Goal: Task Accomplishment & Management: Manage account settings

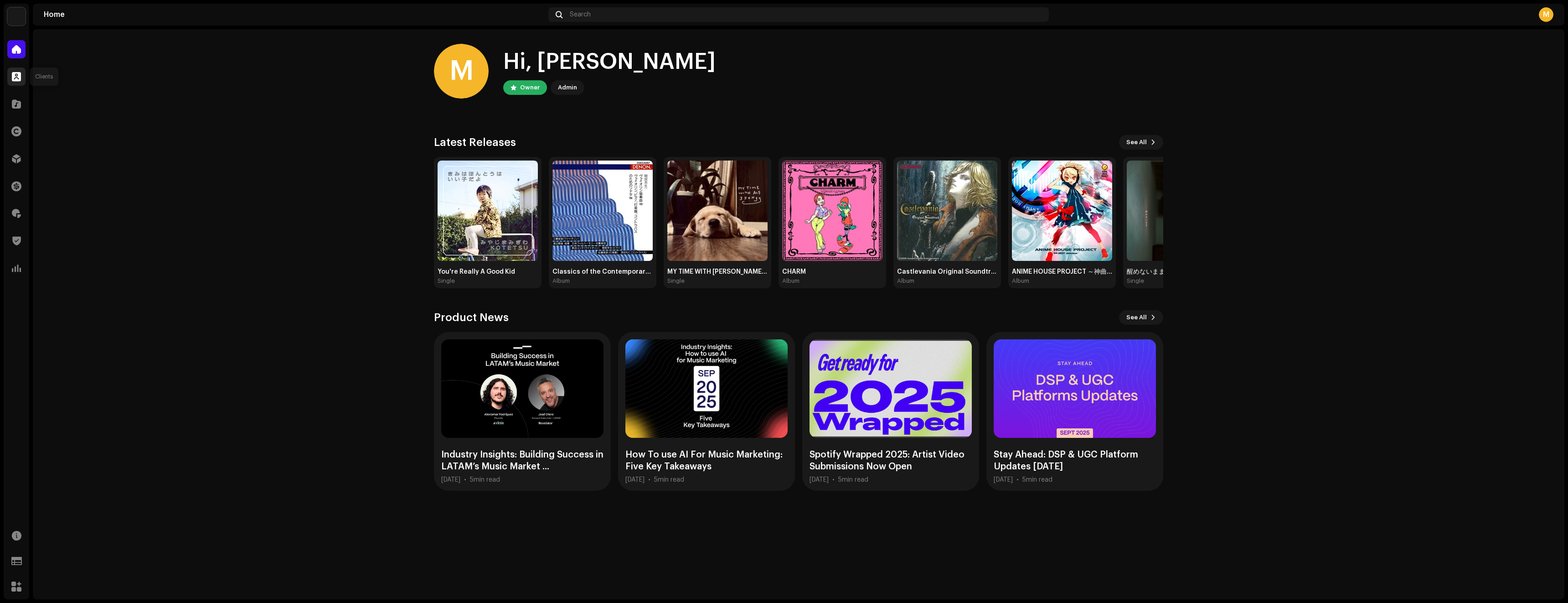
click at [20, 77] on span at bounding box center [17, 77] width 9 height 7
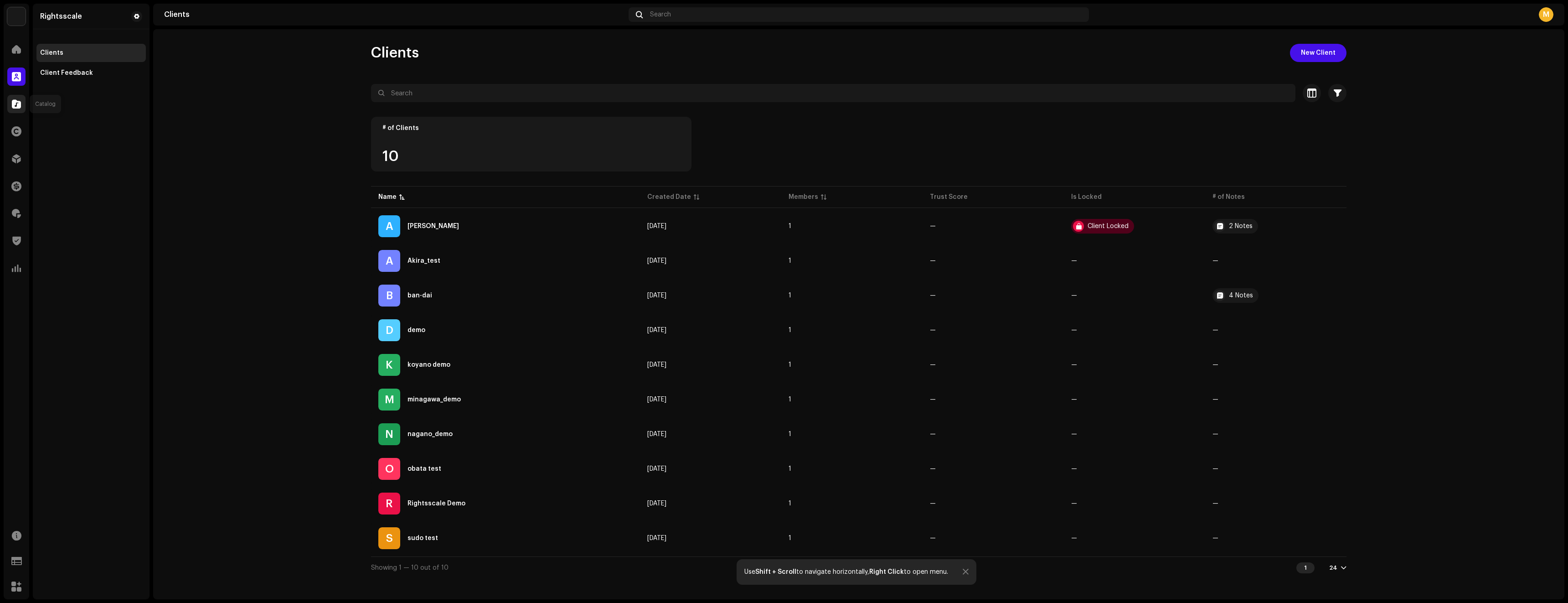
click at [10, 105] on div at bounding box center [17, 104] width 19 height 19
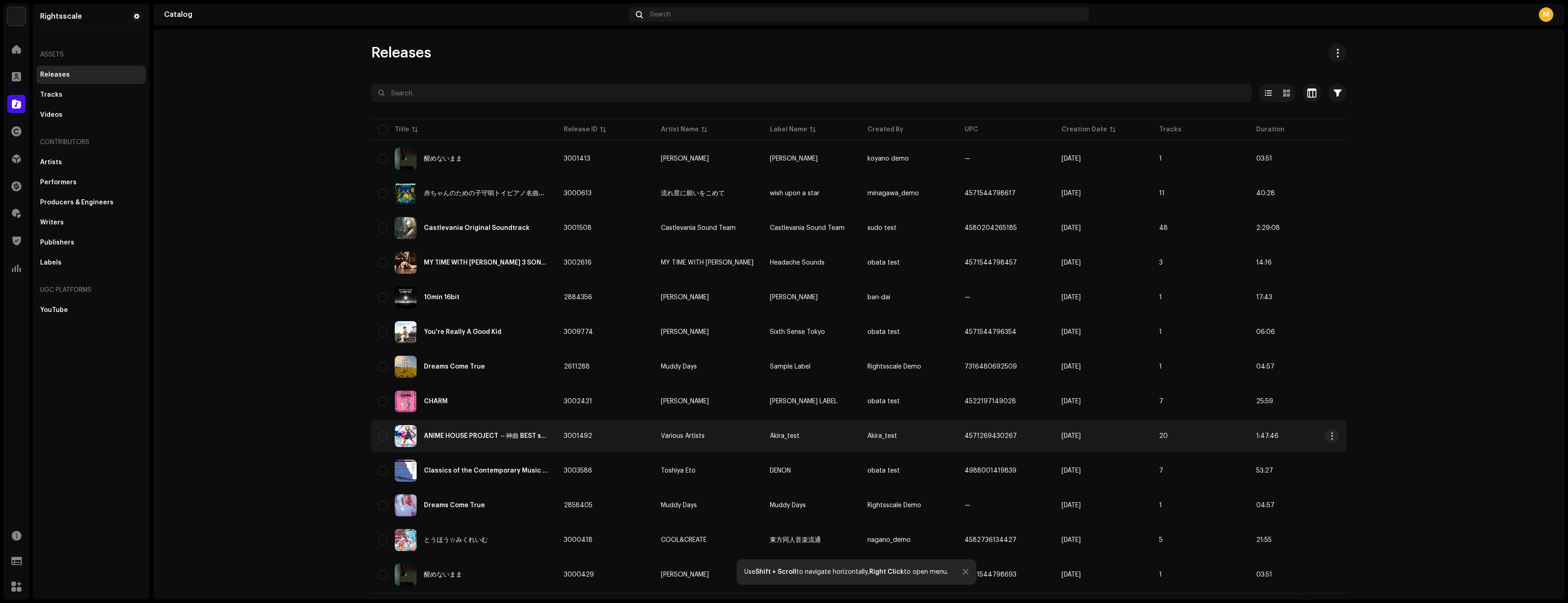
scroll to position [16, 0]
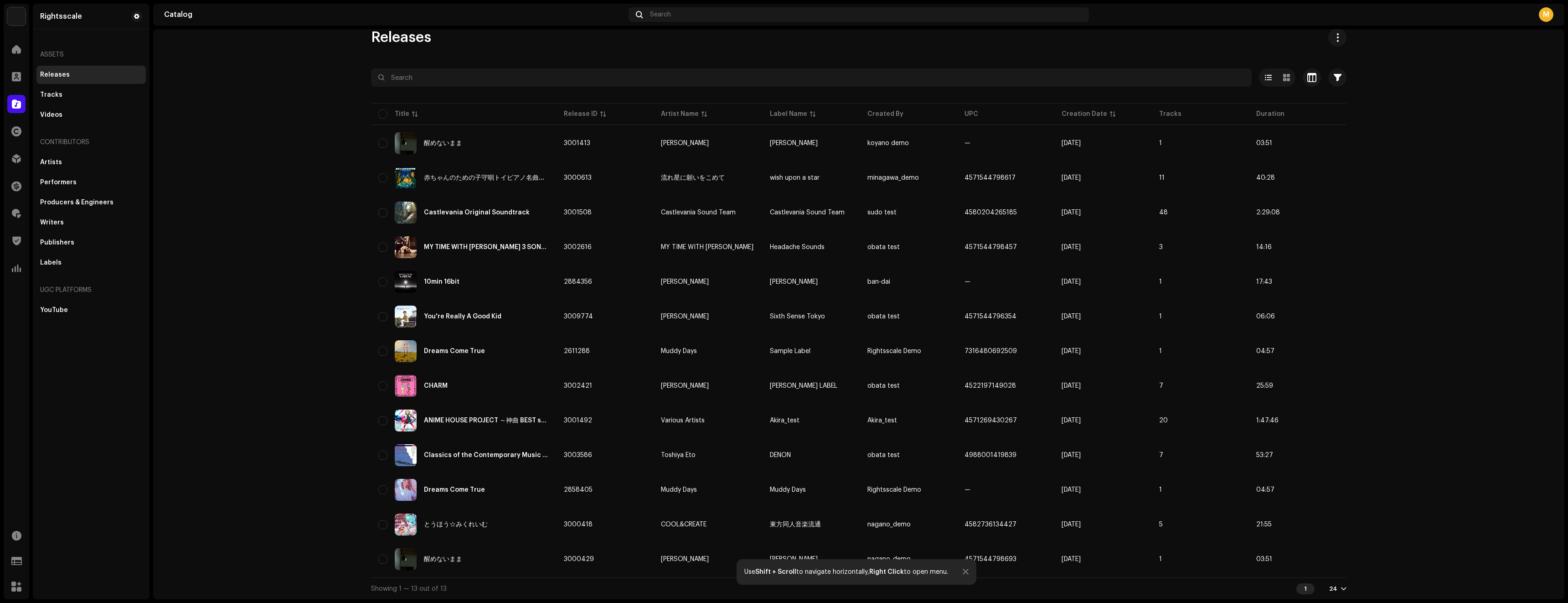
click at [964, 574] on div at bounding box center [965, 572] width 6 height 7
click at [71, 90] on div "Tracks" at bounding box center [91, 95] width 109 height 19
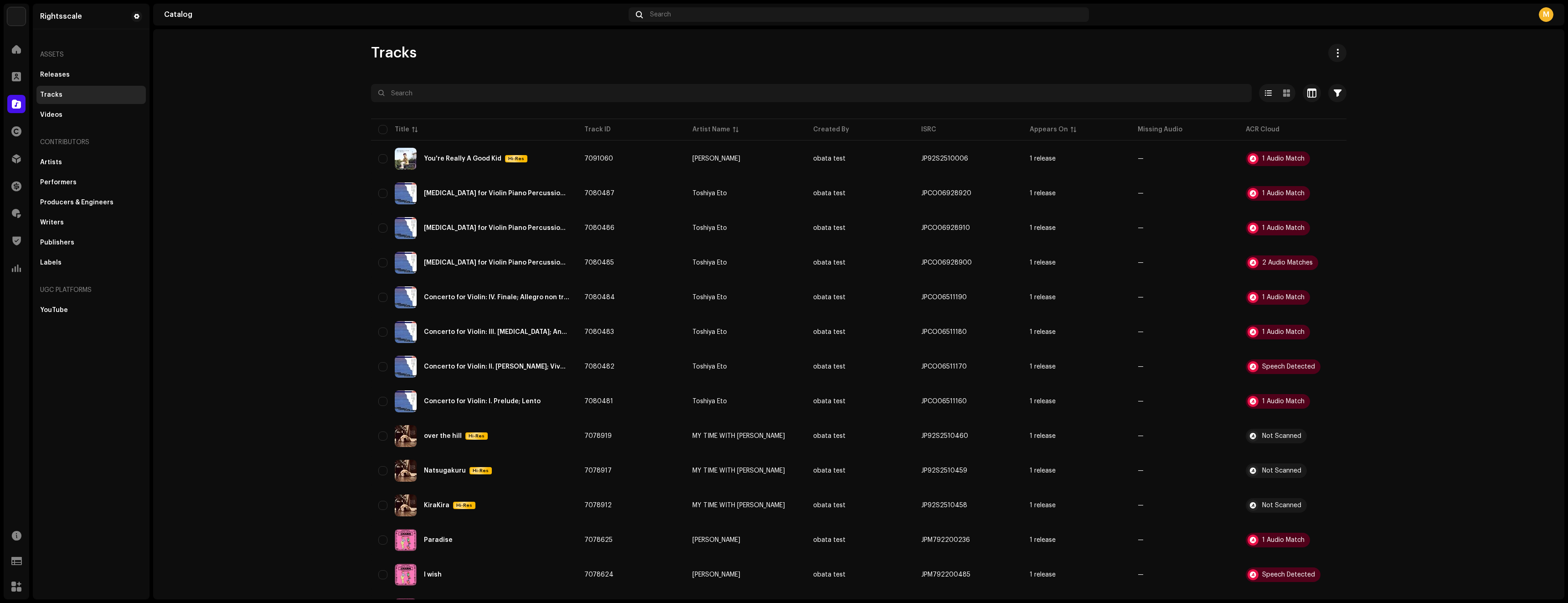
scroll to position [399, 0]
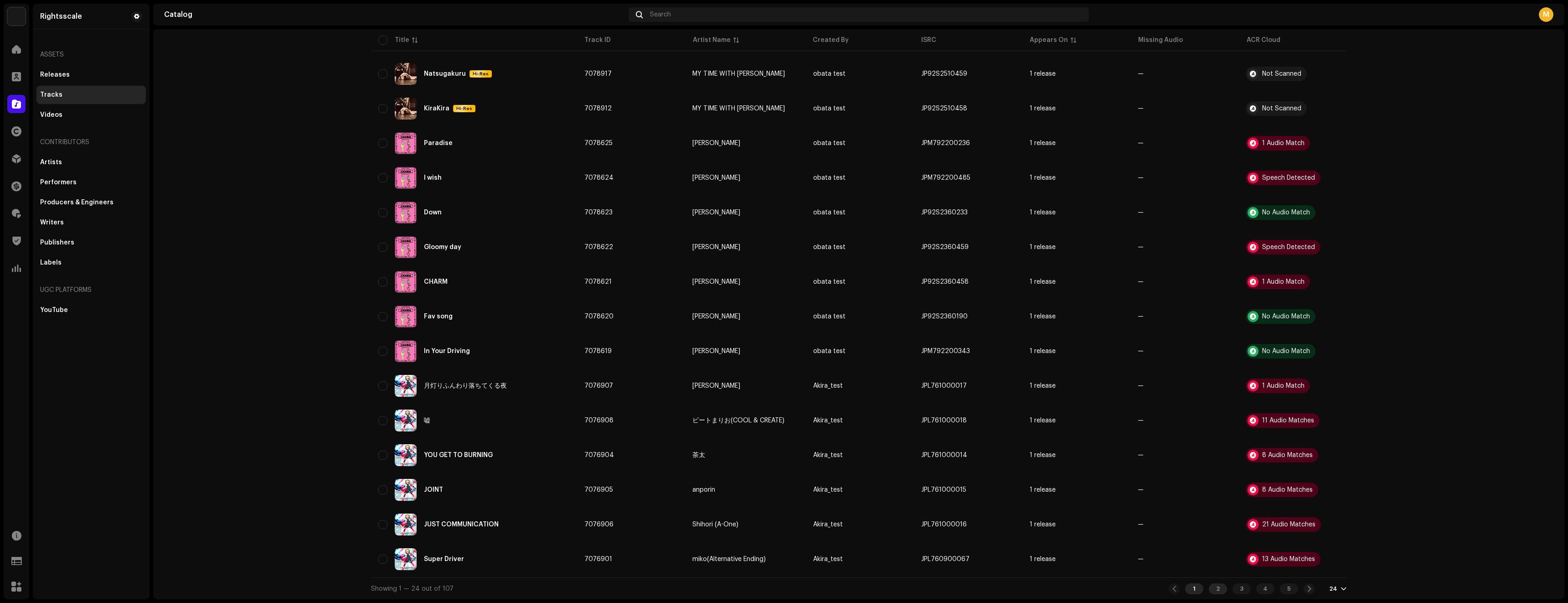
click at [1222, 589] on div "2" at bounding box center [1218, 588] width 19 height 11
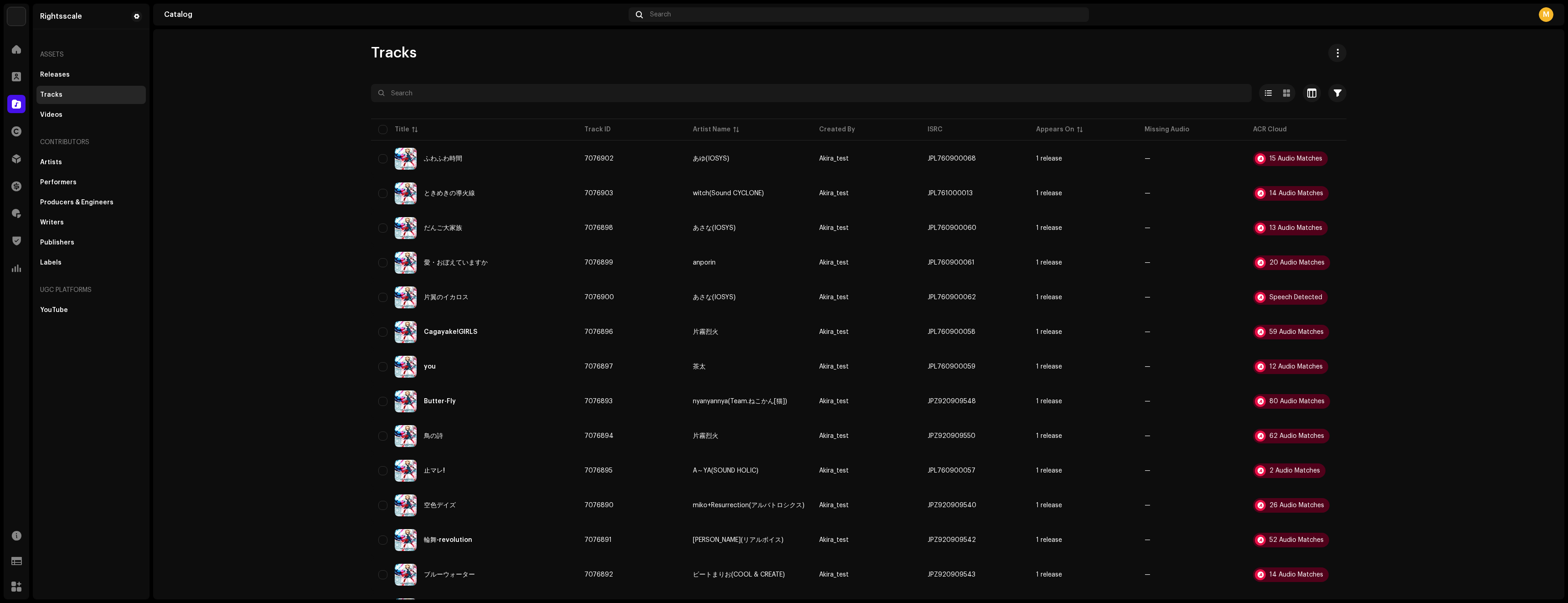
scroll to position [399, 0]
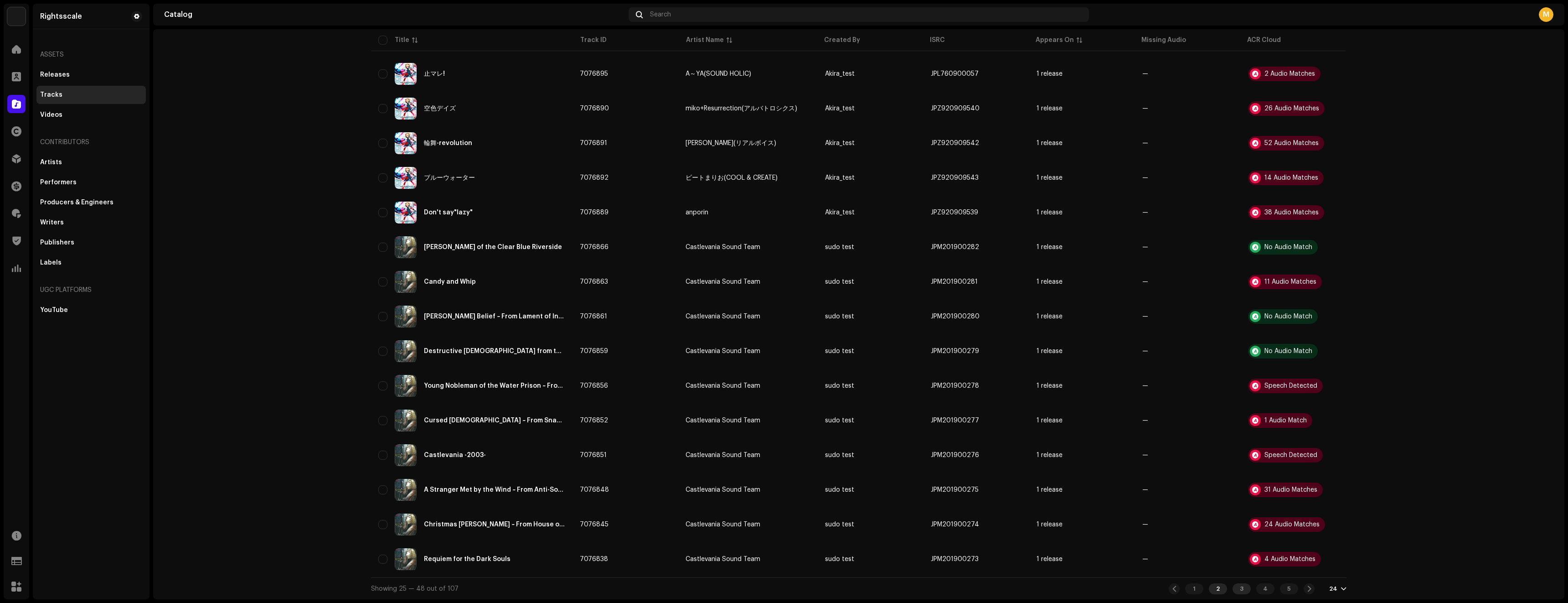
click at [1239, 591] on div "3" at bounding box center [1242, 588] width 19 height 11
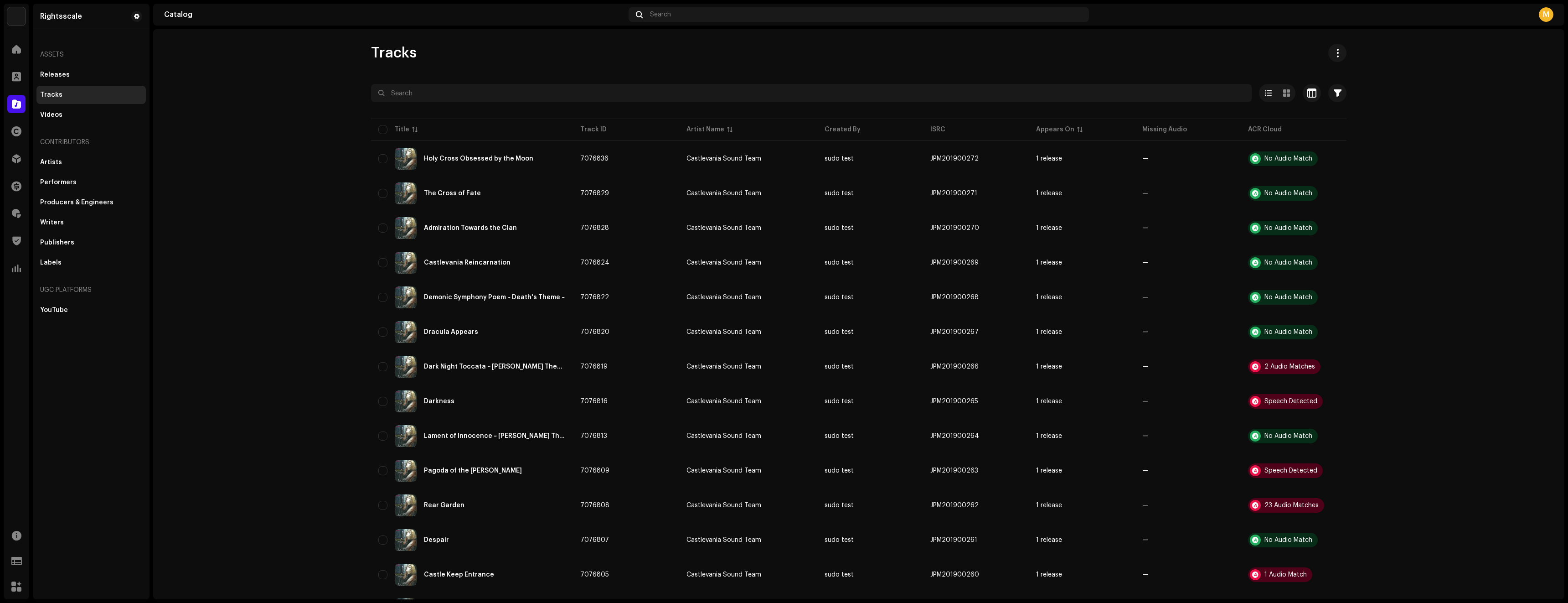
scroll to position [399, 0]
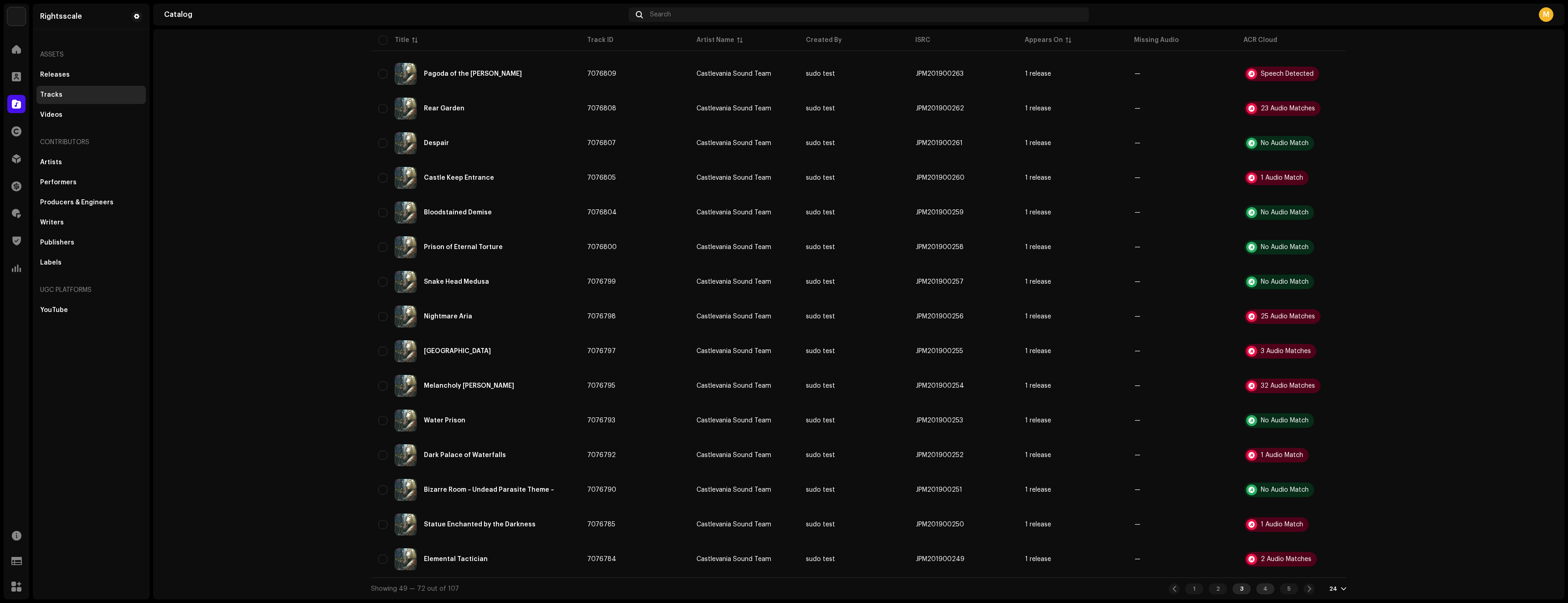
click at [1263, 592] on div "4" at bounding box center [1265, 588] width 19 height 11
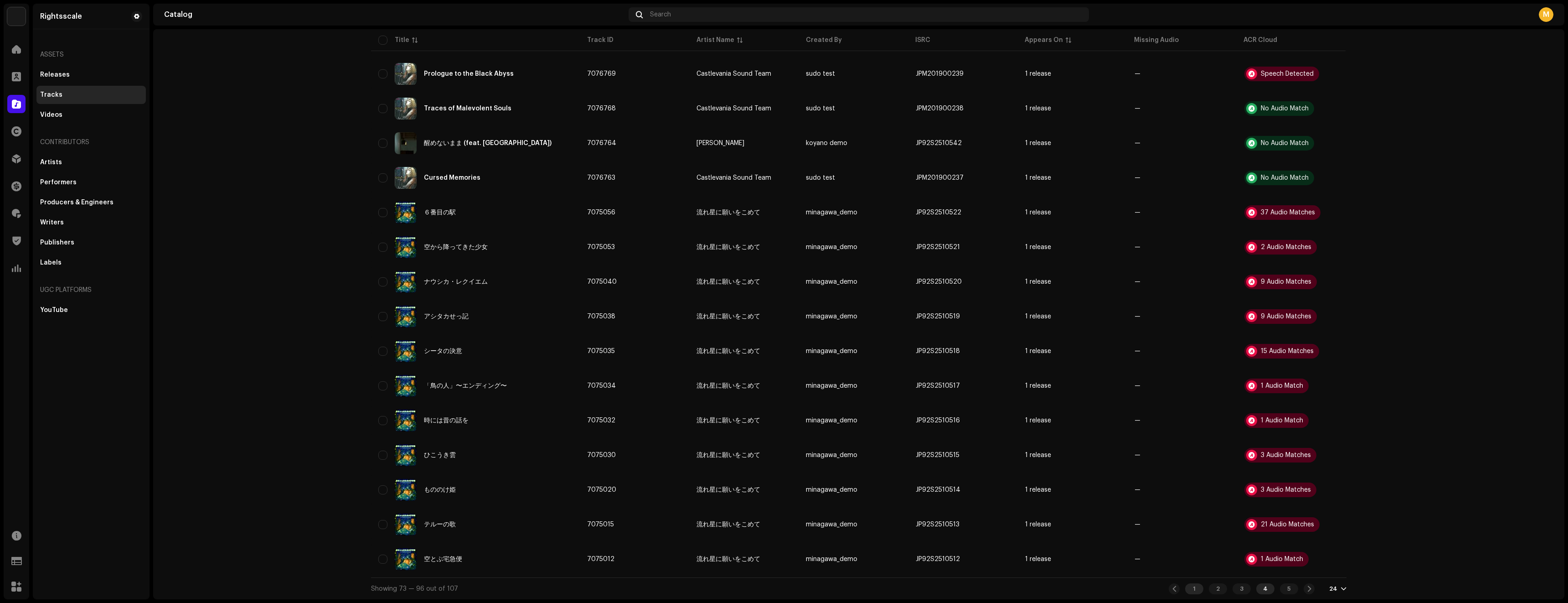
click at [1185, 590] on div "1" at bounding box center [1195, 588] width 19 height 11
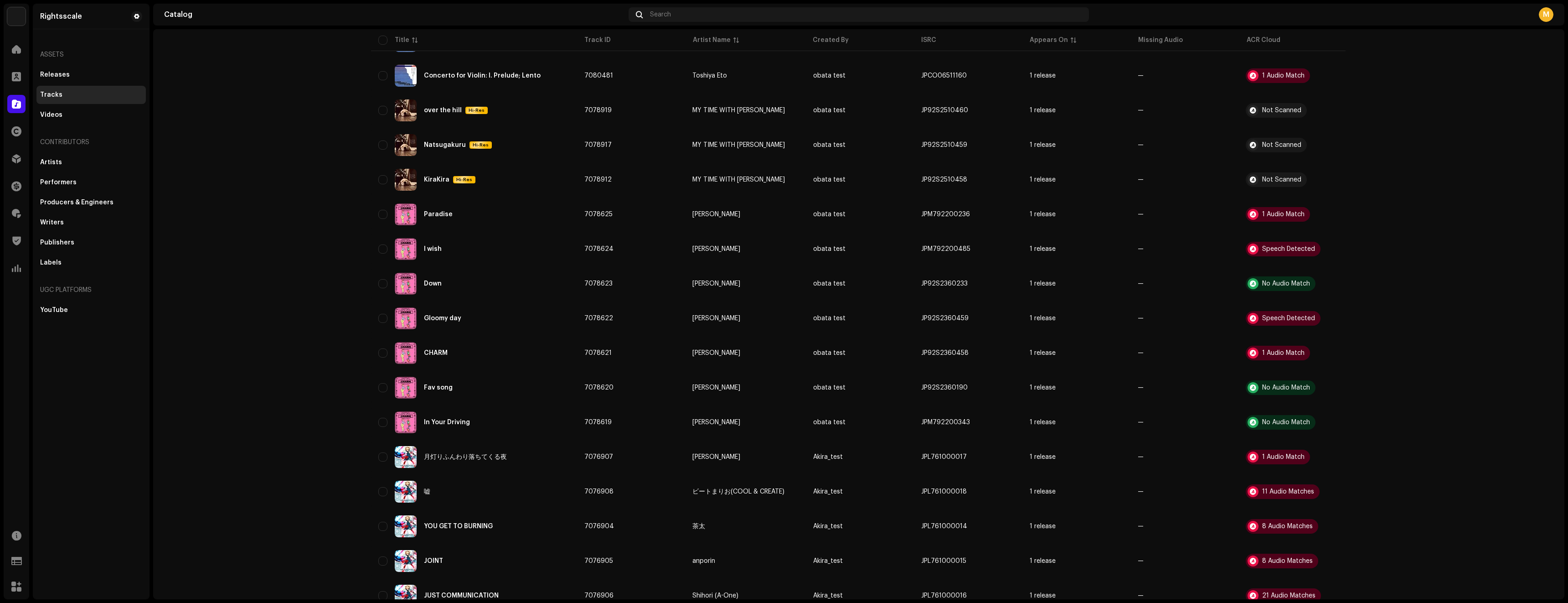
scroll to position [399, 0]
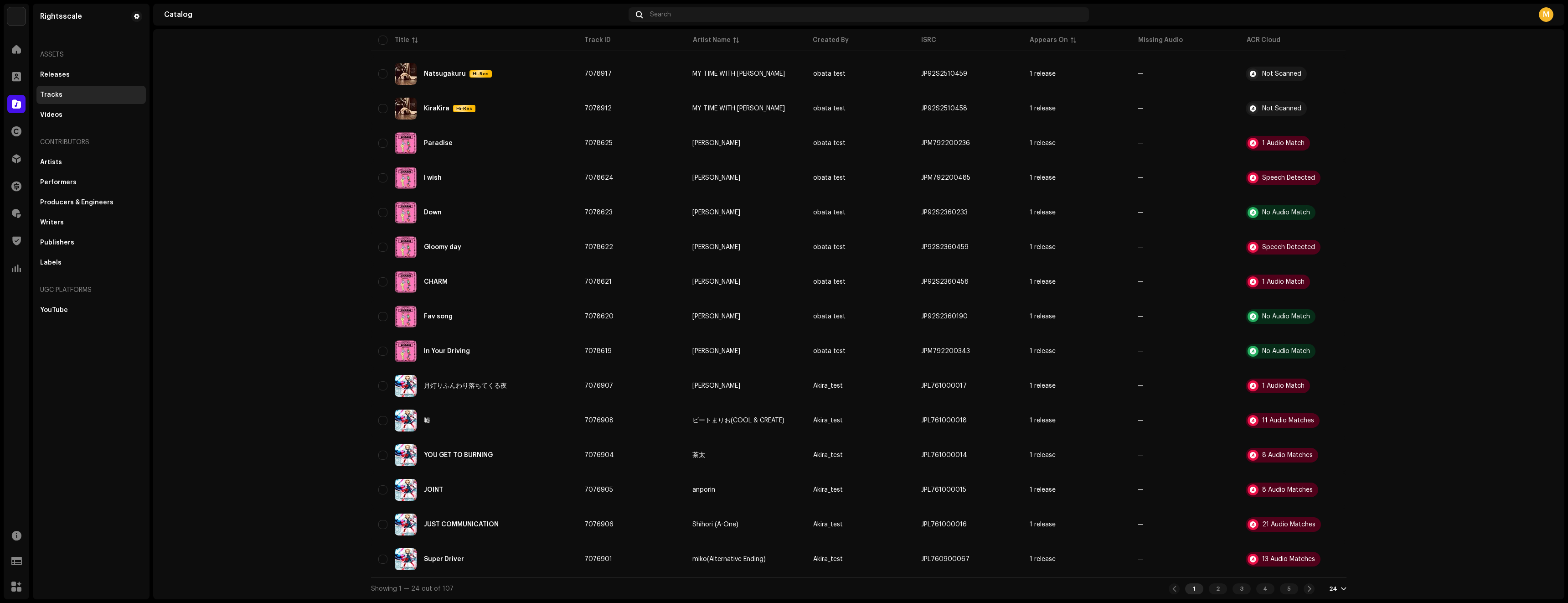
click at [1219, 595] on div "Showing 1 — 24 out of 107 1 2 3 4 5 24" at bounding box center [859, 588] width 975 height 22
click at [1220, 590] on div "2" at bounding box center [1218, 588] width 19 height 11
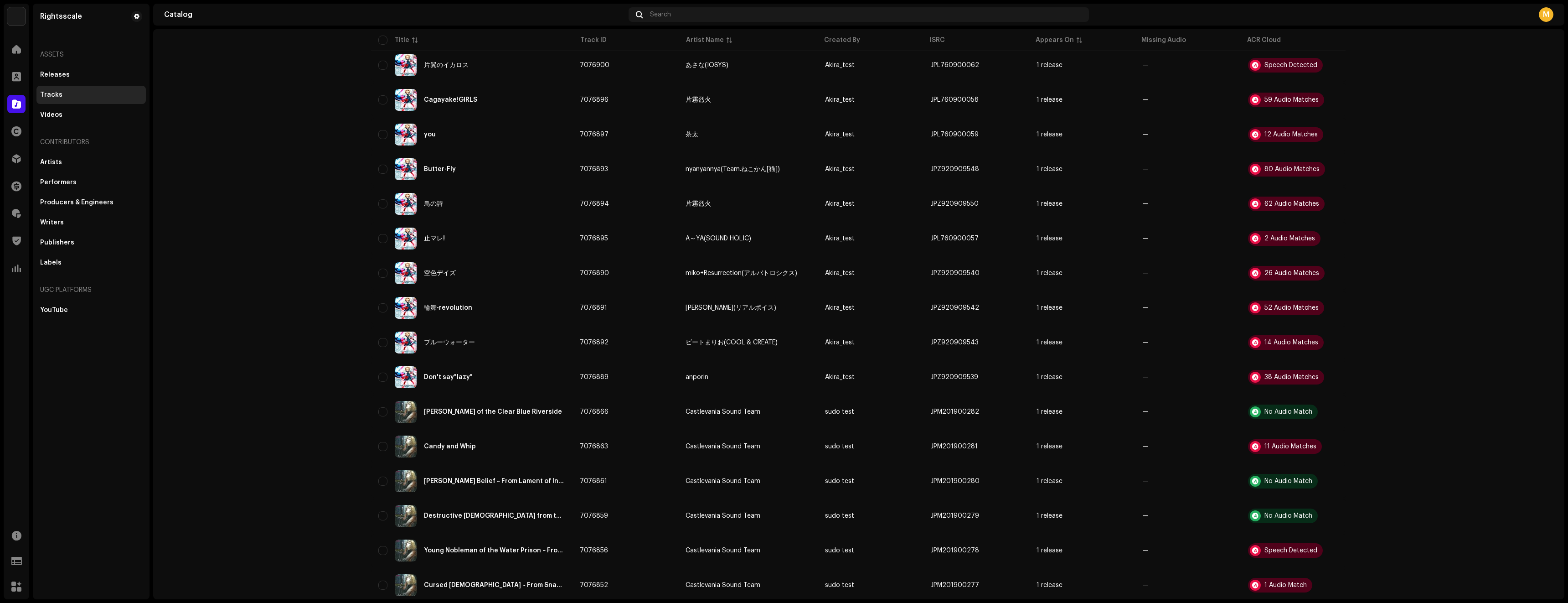
scroll to position [399, 0]
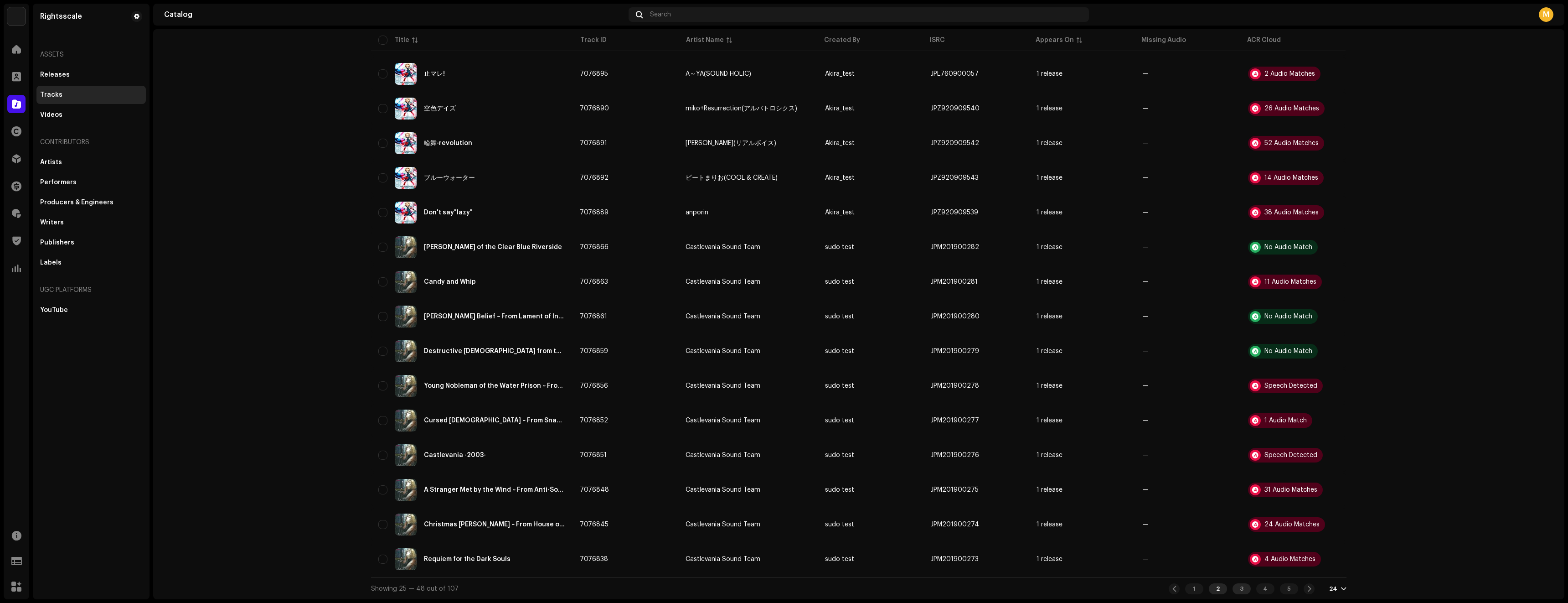
click at [1241, 588] on div "3" at bounding box center [1242, 588] width 19 height 11
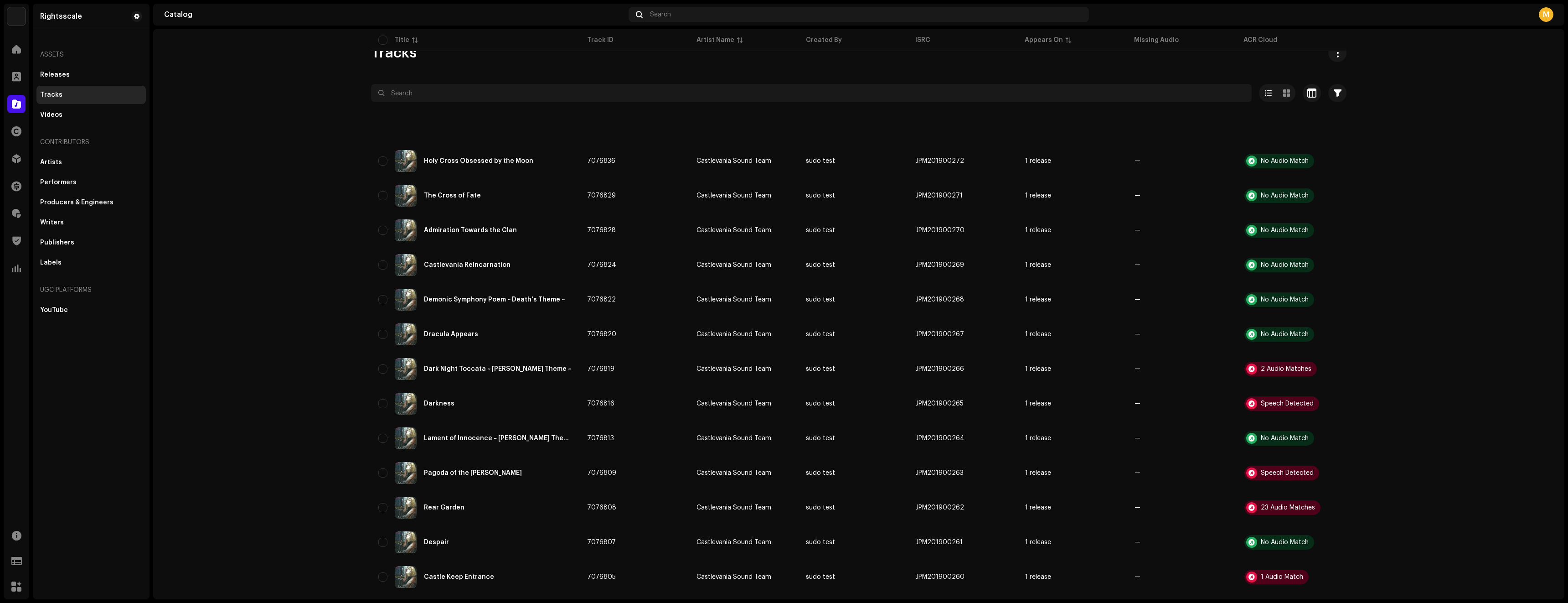
scroll to position [399, 0]
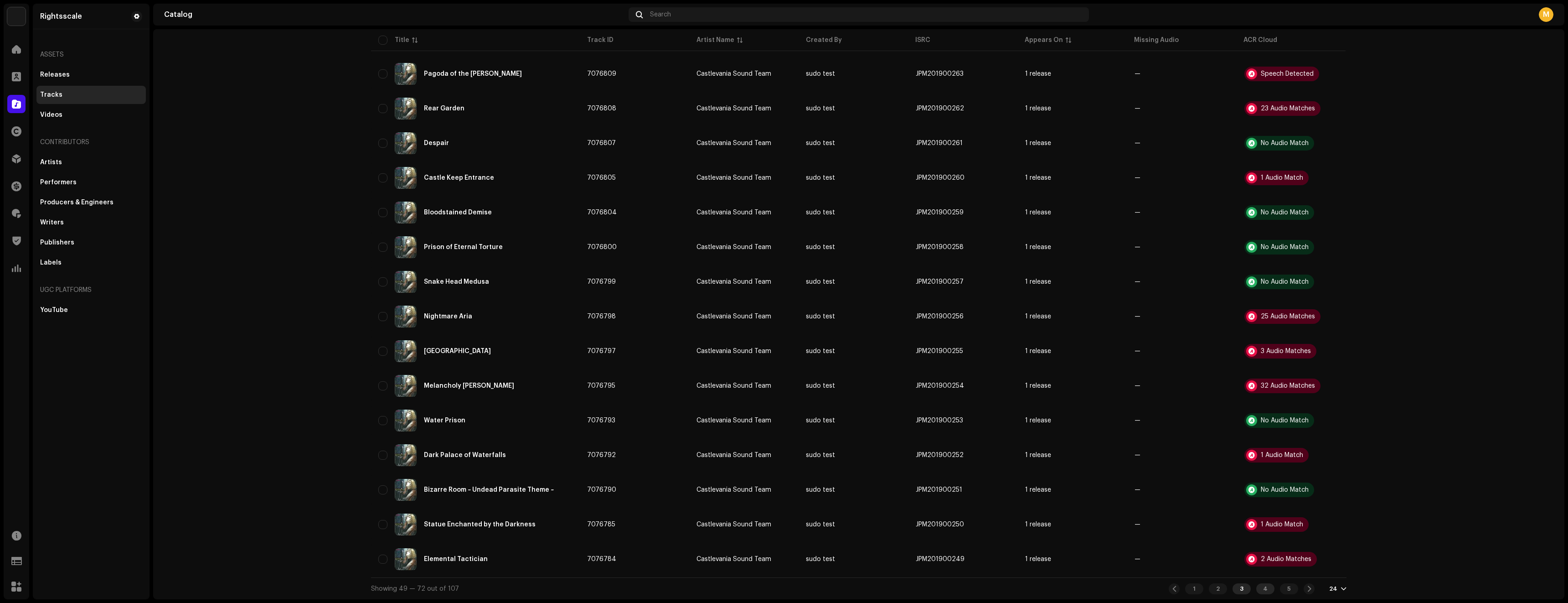
click at [1263, 585] on div "4" at bounding box center [1265, 588] width 19 height 11
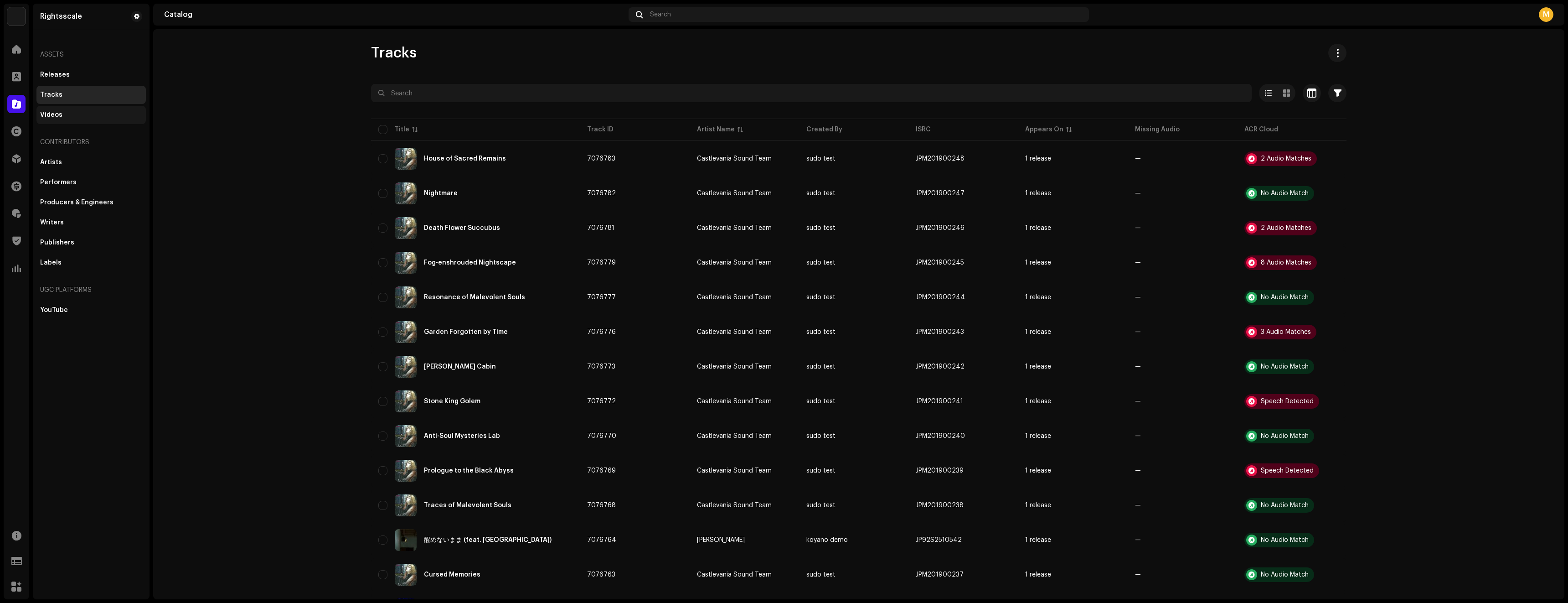
click at [60, 106] on div "Videos" at bounding box center [91, 115] width 109 height 19
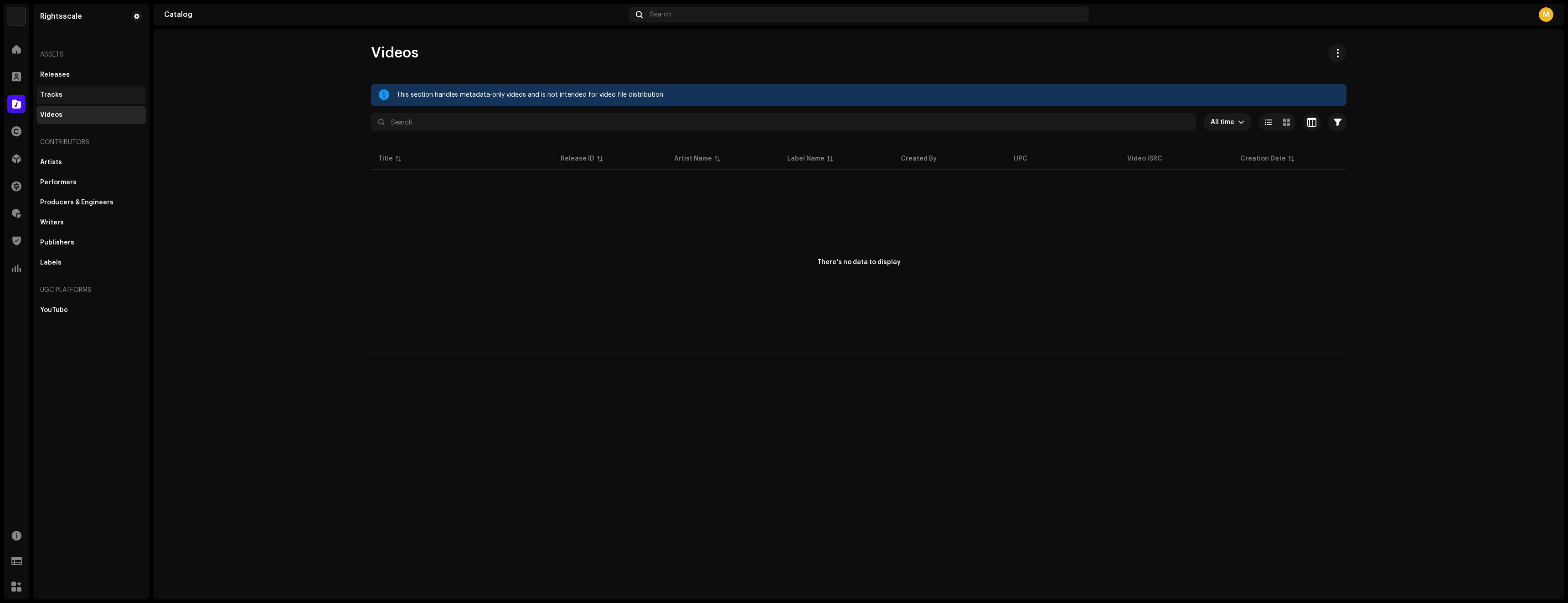
click at [61, 101] on div "Tracks" at bounding box center [91, 95] width 109 height 19
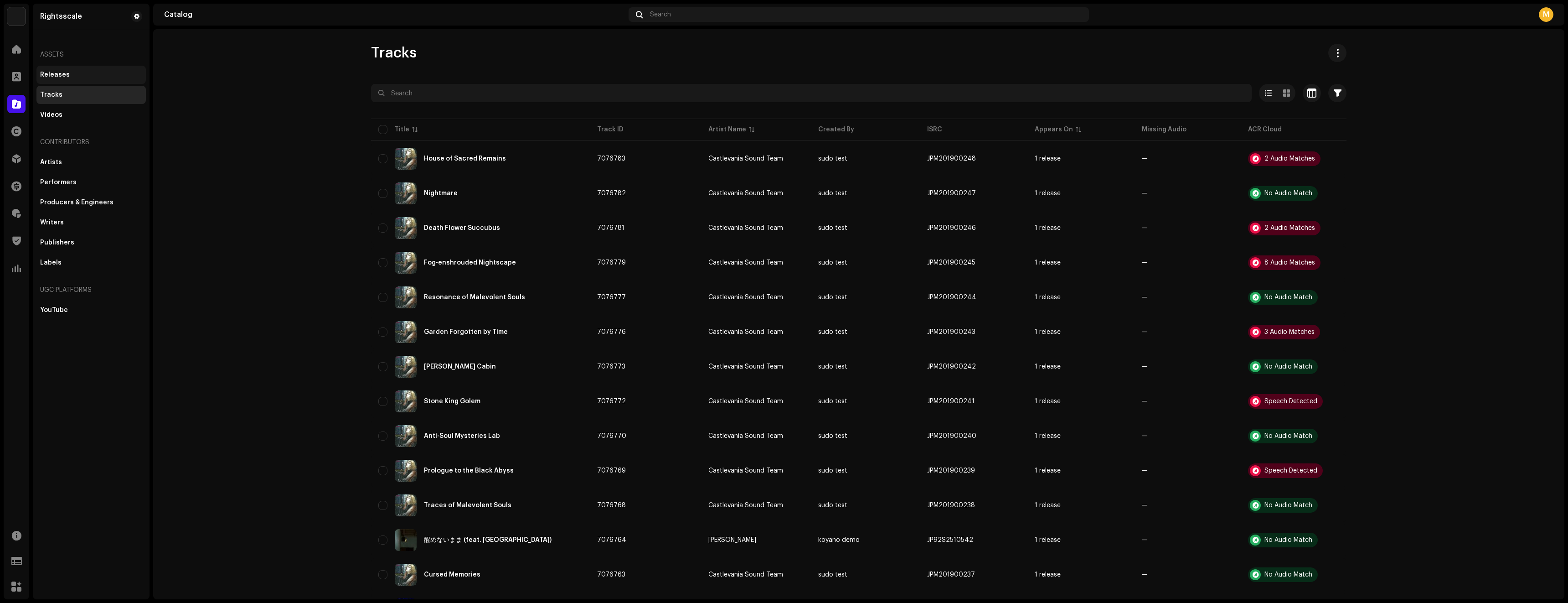
click at [63, 68] on div "Releases" at bounding box center [91, 75] width 109 height 19
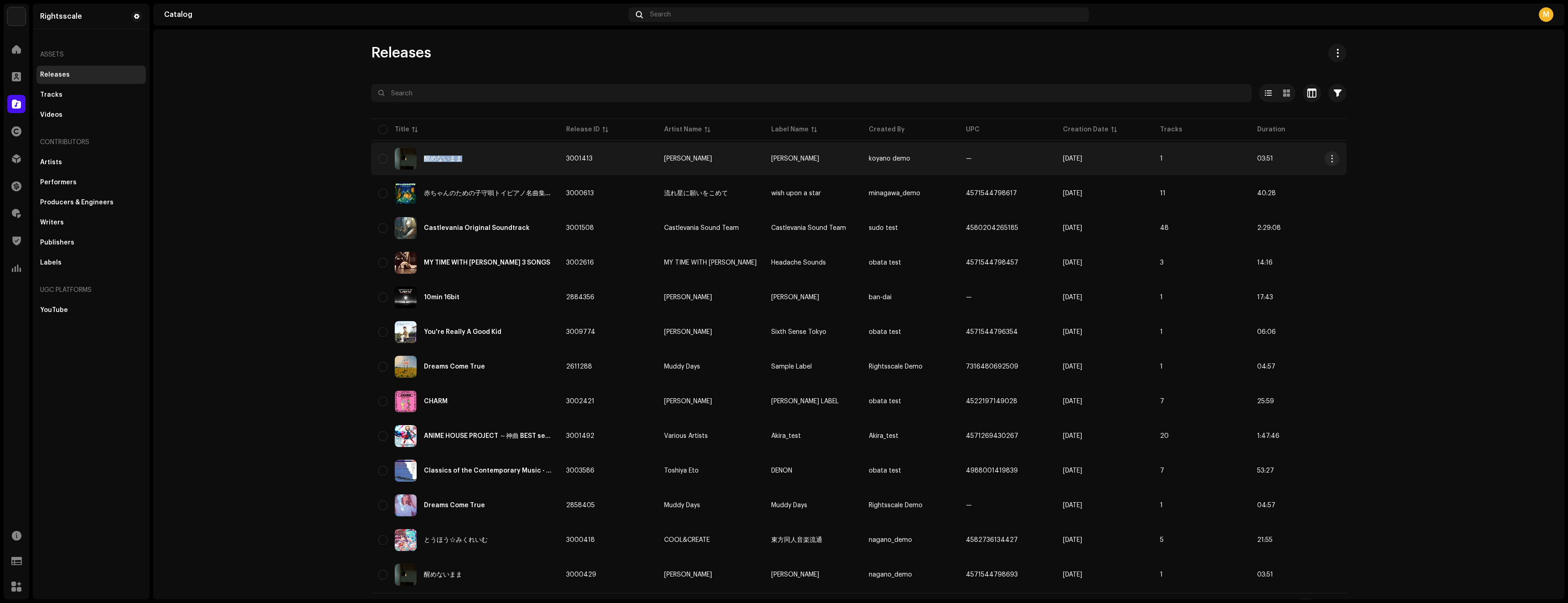
drag, startPoint x: 489, startPoint y: 160, endPoint x: 422, endPoint y: 161, distance: 67.0
click at [422, 161] on div "醒めないまま" at bounding box center [464, 158] width 173 height 22
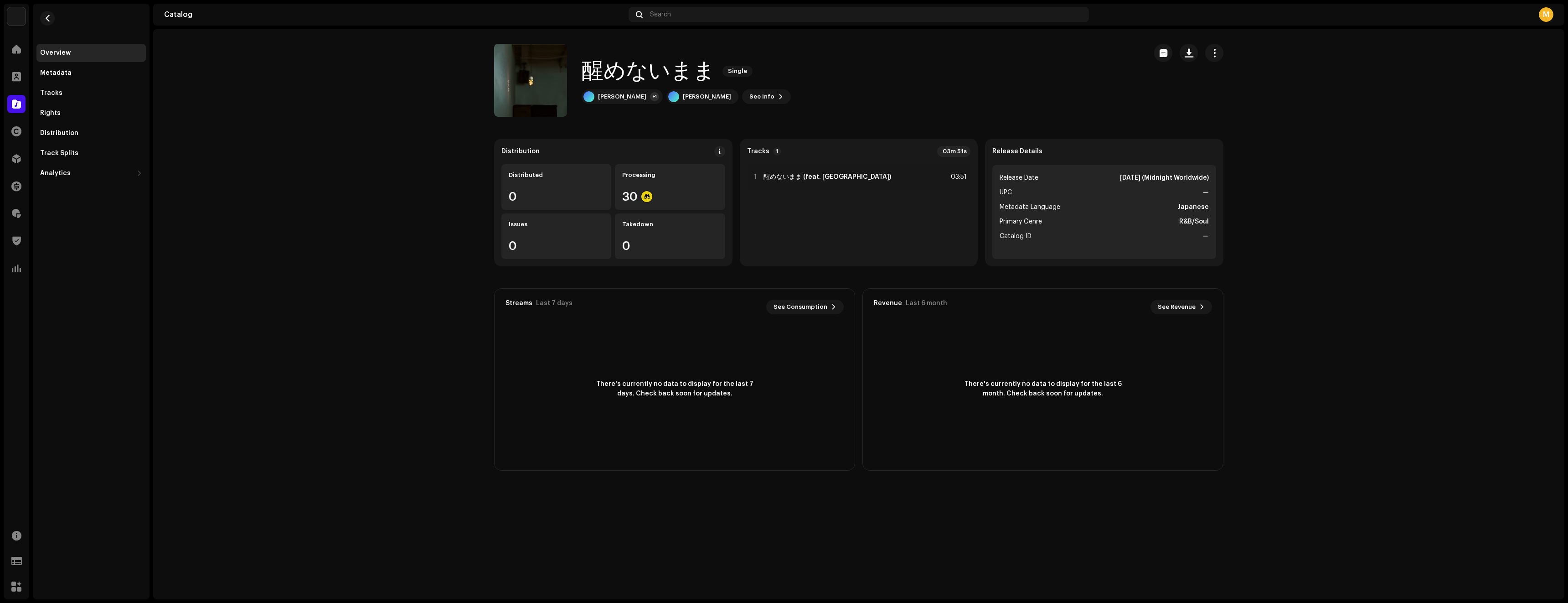
click at [635, 75] on h1 "醒めないまま" at bounding box center [648, 70] width 133 height 29
copy div "醒めないまま Single"
click at [49, 19] on span "button" at bounding box center [47, 19] width 6 height 7
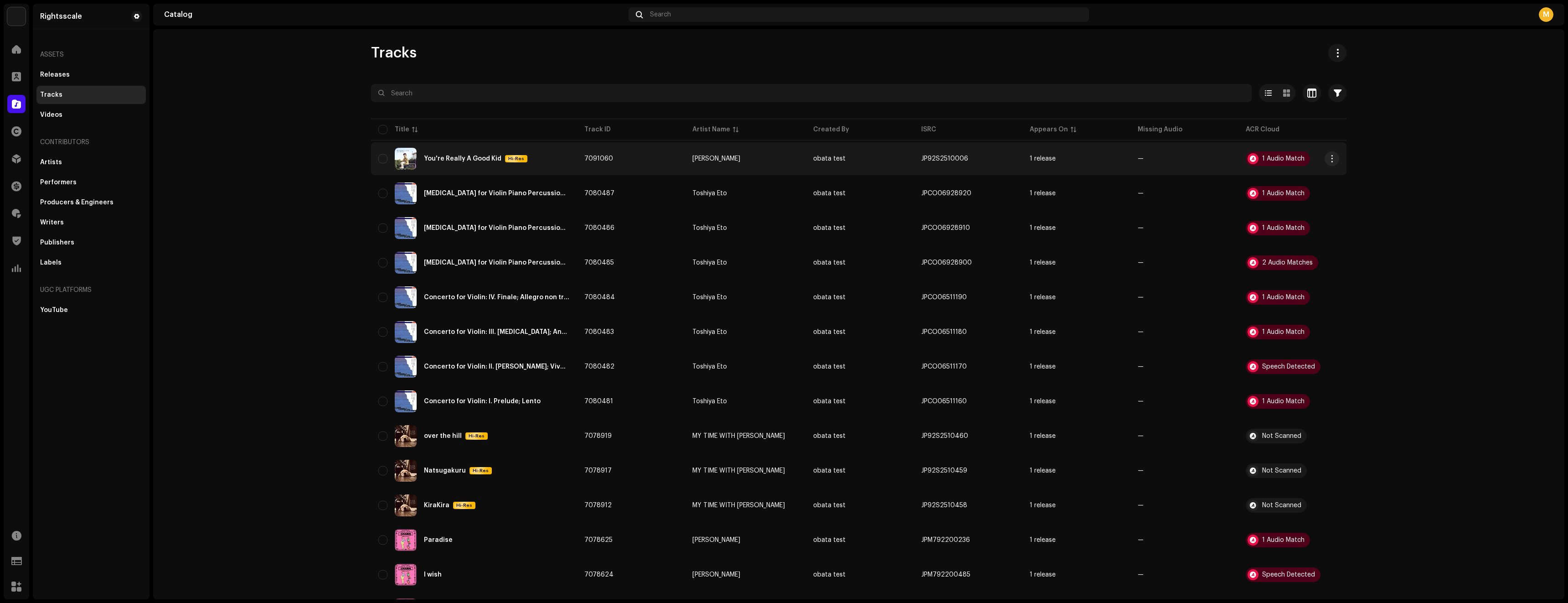
click at [481, 157] on div "You're Really A Good Kid" at bounding box center [463, 158] width 78 height 6
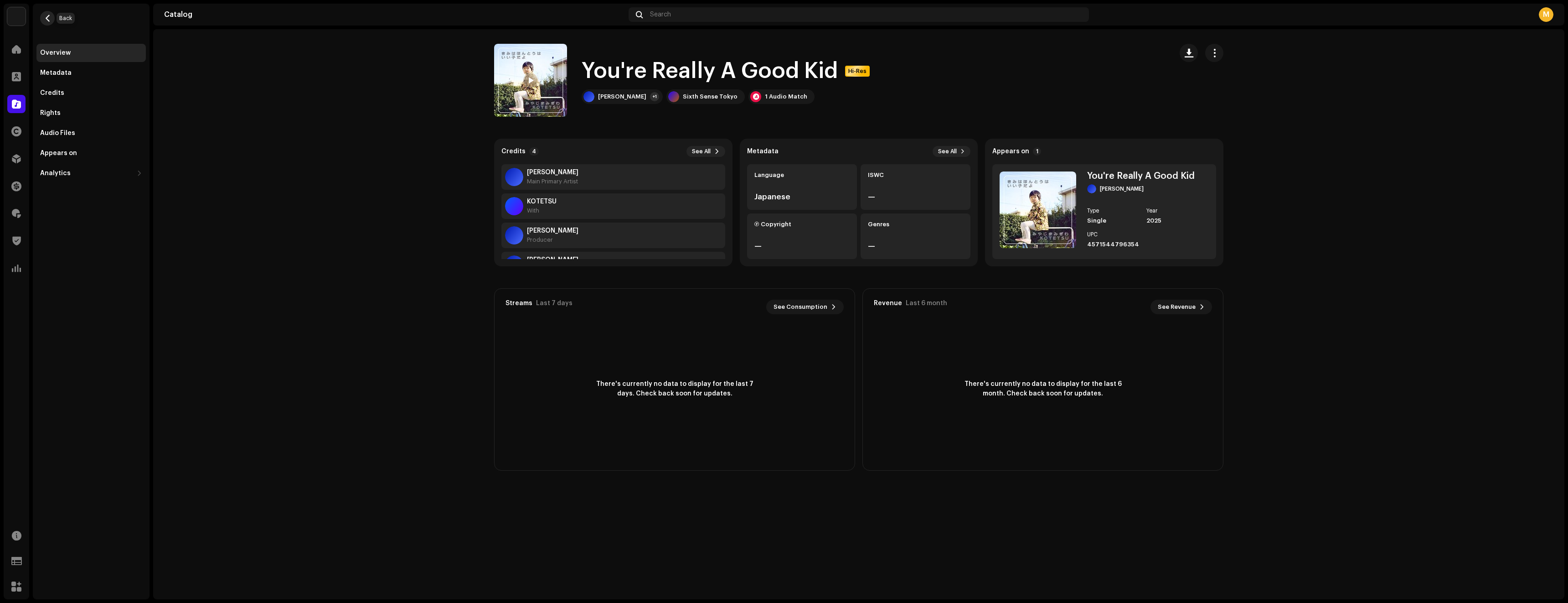
click at [47, 19] on span "button" at bounding box center [47, 19] width 6 height 7
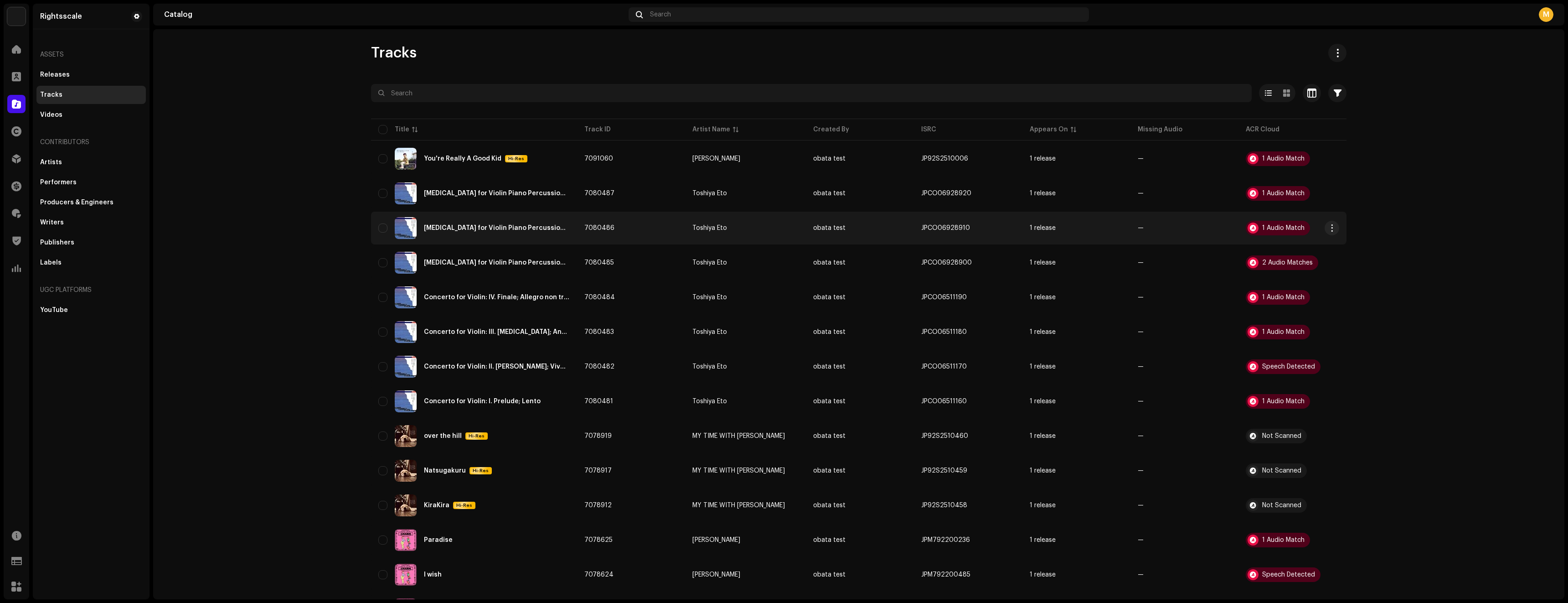
click at [434, 231] on div "[MEDICAL_DATA] for Violin Piano Percussion and Contrabass: II. Andante" at bounding box center [496, 228] width 145 height 6
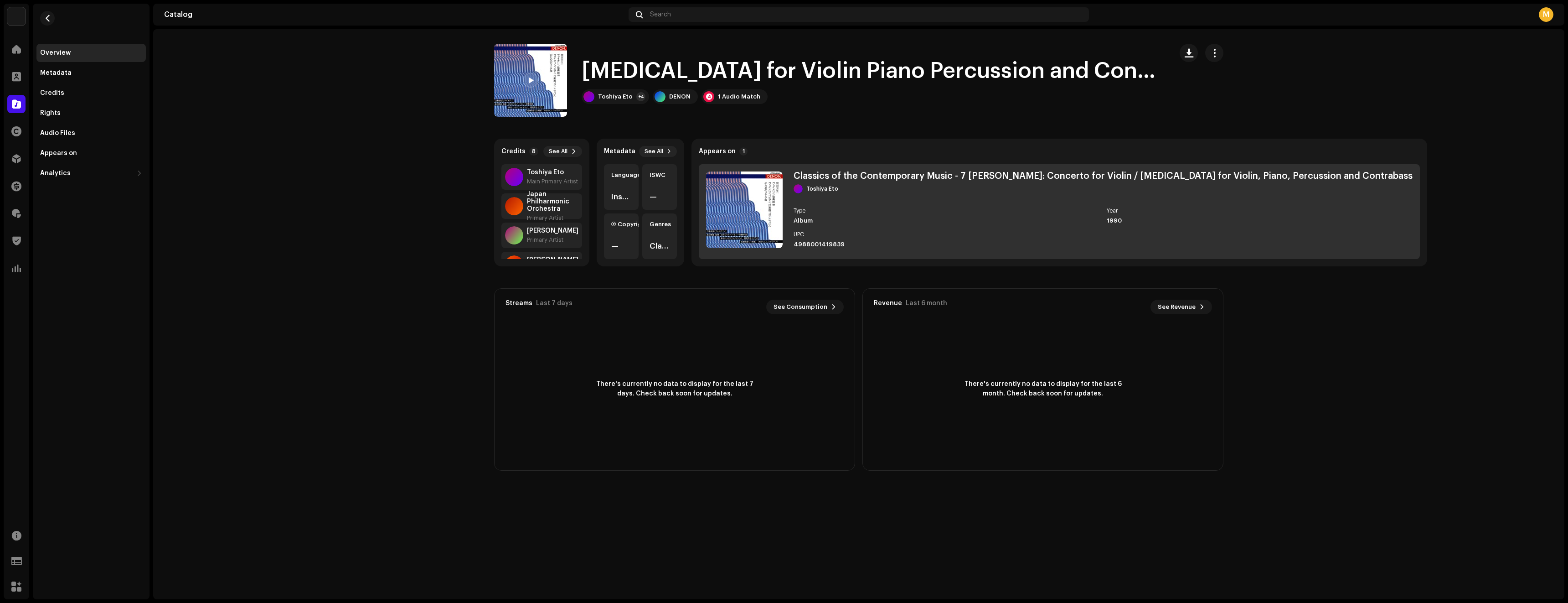
click at [1187, 210] on div "Year" at bounding box center [1260, 210] width 306 height 6
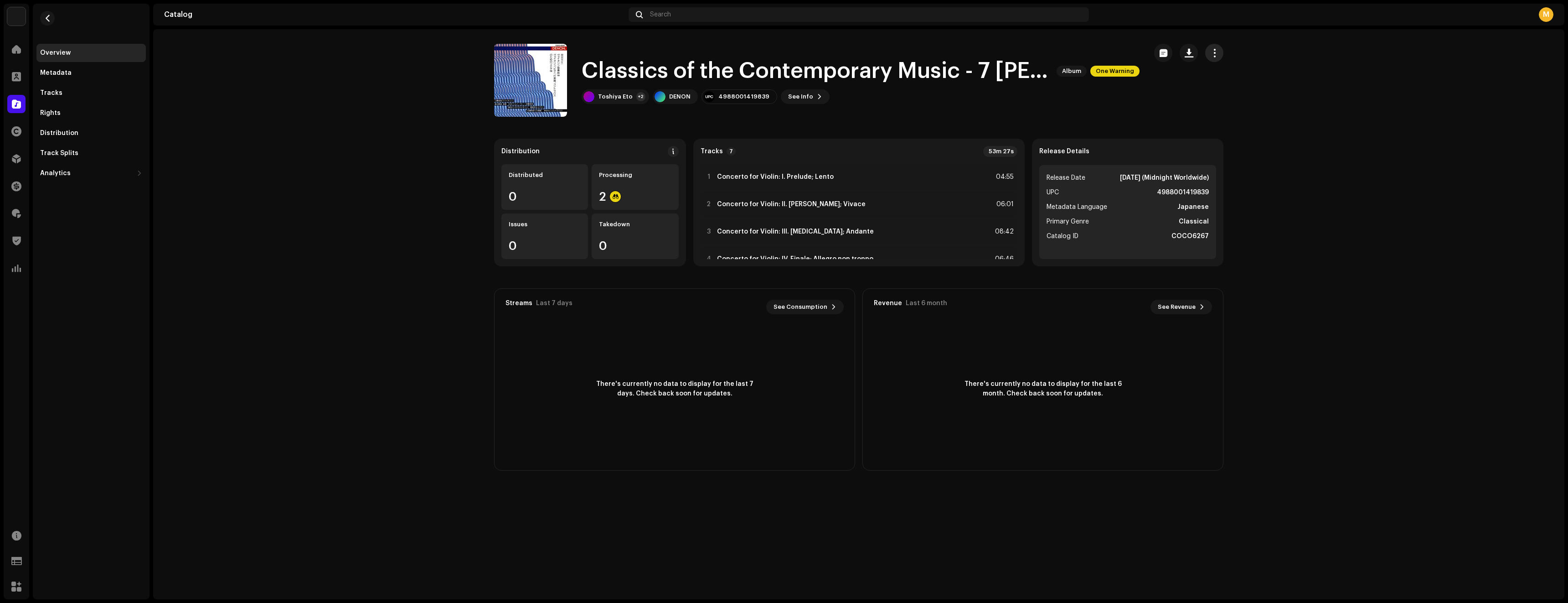
click at [1216, 51] on span "button" at bounding box center [1214, 53] width 8 height 7
click at [1231, 89] on div "Edit" at bounding box center [1255, 94] width 92 height 19
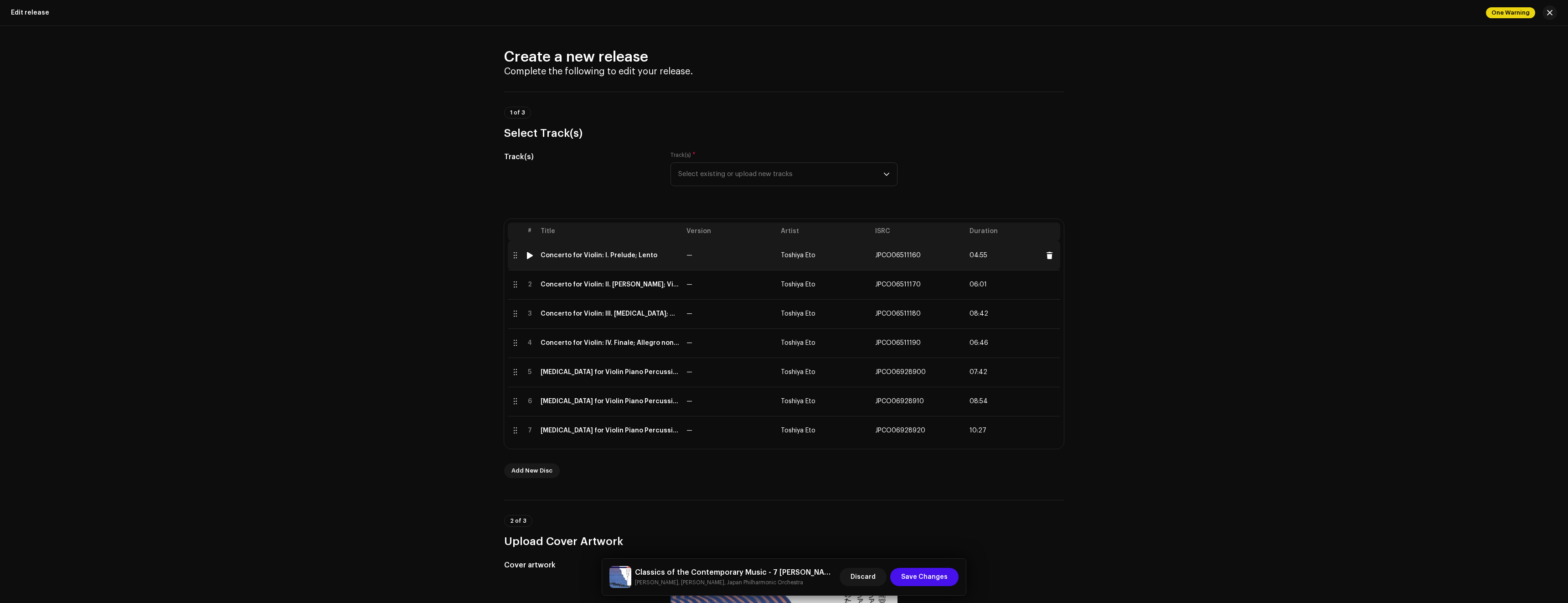
click at [531, 259] on img at bounding box center [529, 255] width 12 height 12
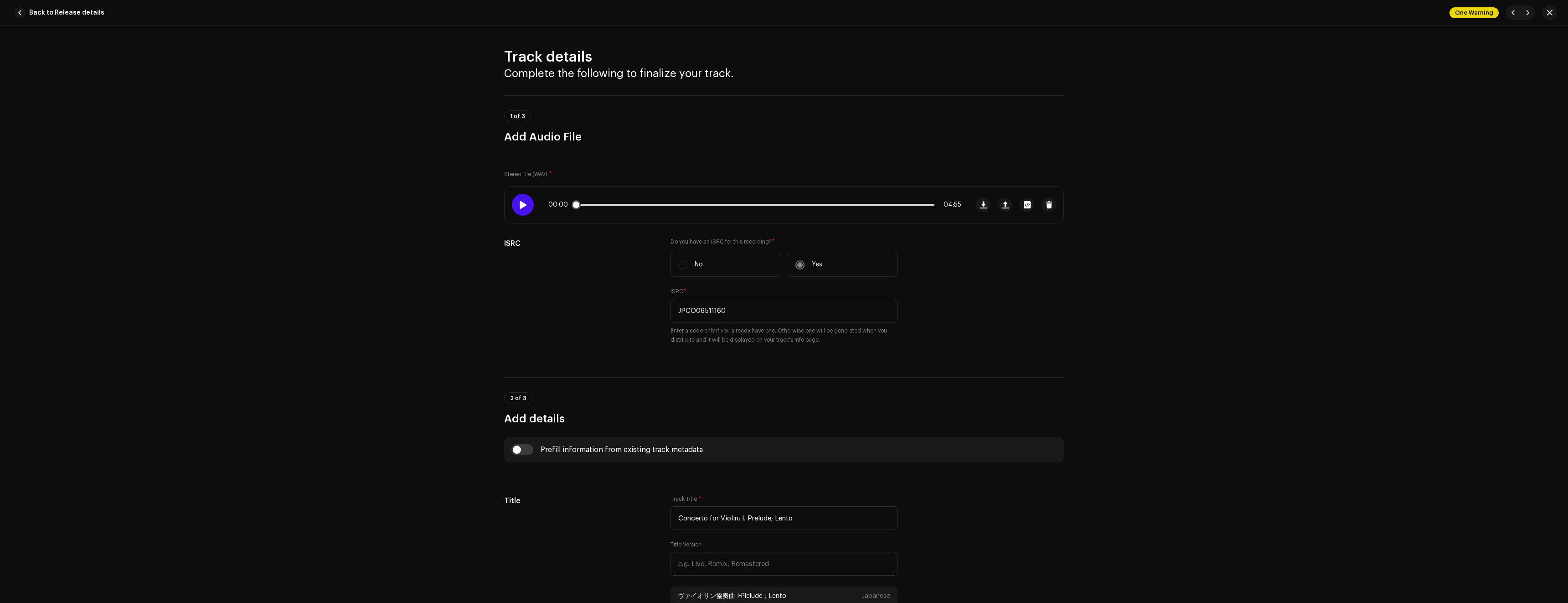
click at [522, 209] on div at bounding box center [523, 205] width 22 height 22
click at [656, 207] on div "00:05 04:55" at bounding box center [755, 205] width 413 height 7
click at [663, 200] on div "00:05 04:55" at bounding box center [736, 204] width 464 height 36
click at [659, 203] on div "00:06 04:55" at bounding box center [755, 205] width 413 height 7
drag, startPoint x: 584, startPoint y: 205, endPoint x: 691, endPoint y: 202, distance: 107.0
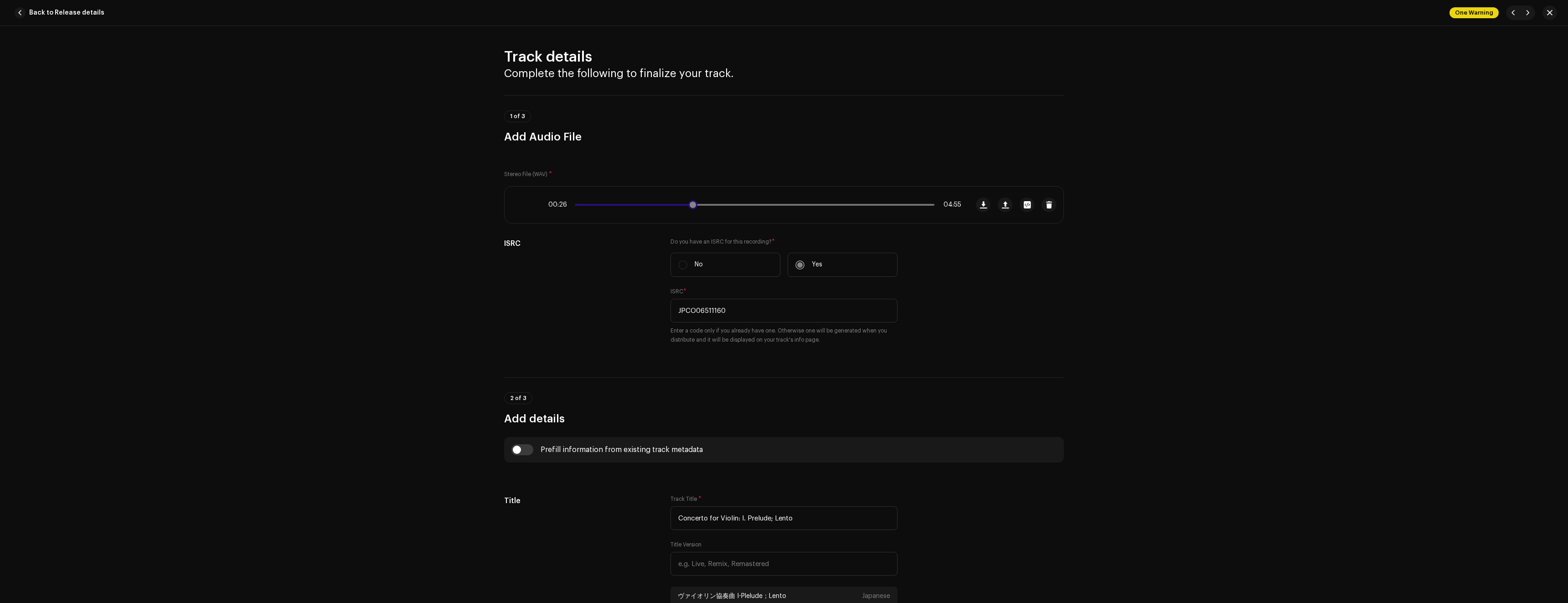
click at [691, 202] on div "00:26 04:55" at bounding box center [755, 205] width 413 height 7
click at [691, 203] on span at bounding box center [695, 205] width 9 height 9
drag, startPoint x: 692, startPoint y: 204, endPoint x: 711, endPoint y: 204, distance: 19.0
click at [711, 204] on span at bounding box center [715, 205] width 9 height 9
click at [525, 207] on div at bounding box center [523, 205] width 22 height 22
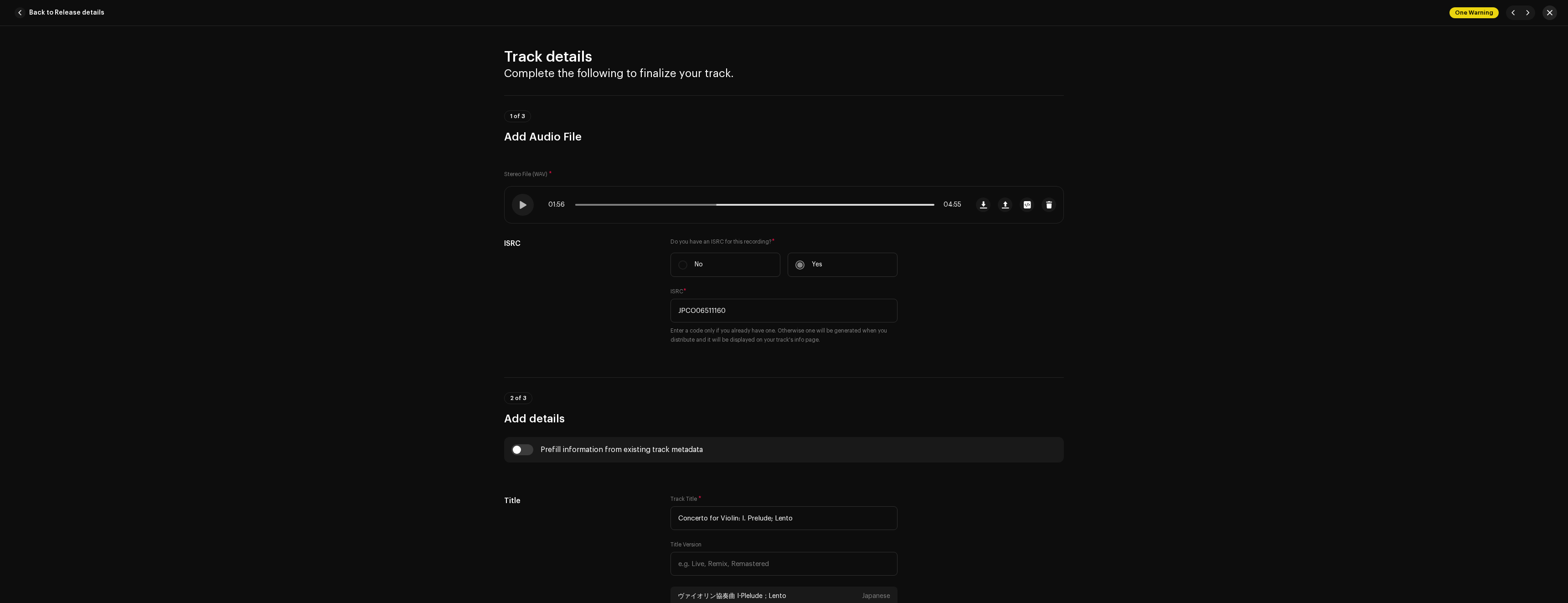
click at [1551, 13] on span "button" at bounding box center [1549, 13] width 6 height 7
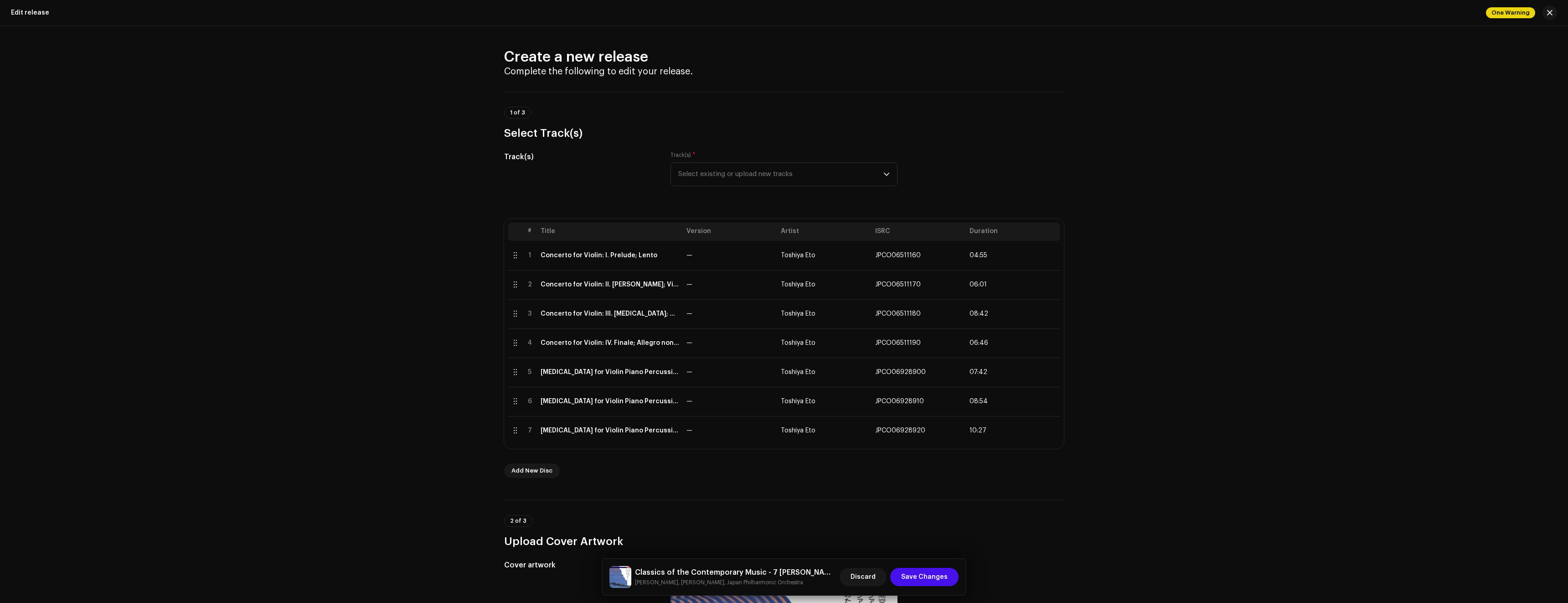
click at [1521, 15] on span "One Warning" at bounding box center [1510, 13] width 49 height 11
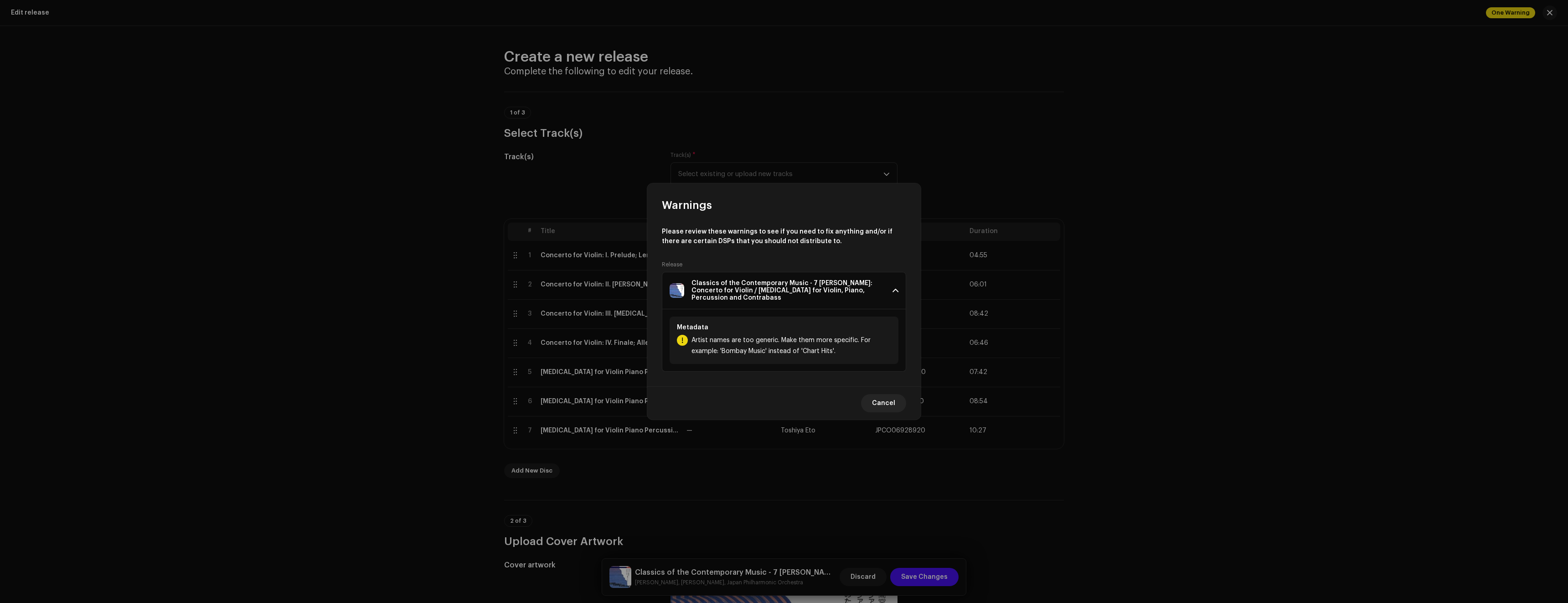
click at [870, 289] on div "Classics of the Contemporary Music - 7 [PERSON_NAME]: Concerto for Violin / [ME…" at bounding box center [788, 291] width 194 height 22
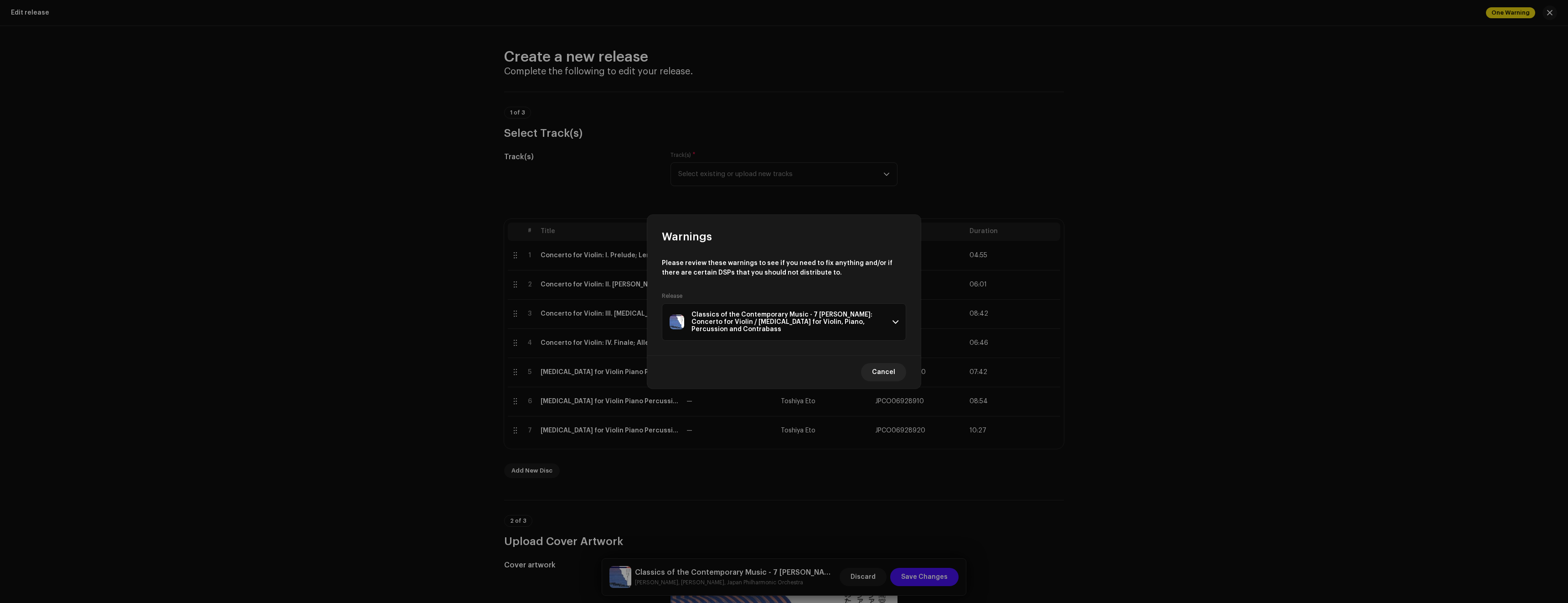
click at [873, 311] on div "Classics of the Contemporary Music - 7 [PERSON_NAME]: Concerto for Violin / [ME…" at bounding box center [788, 322] width 194 height 22
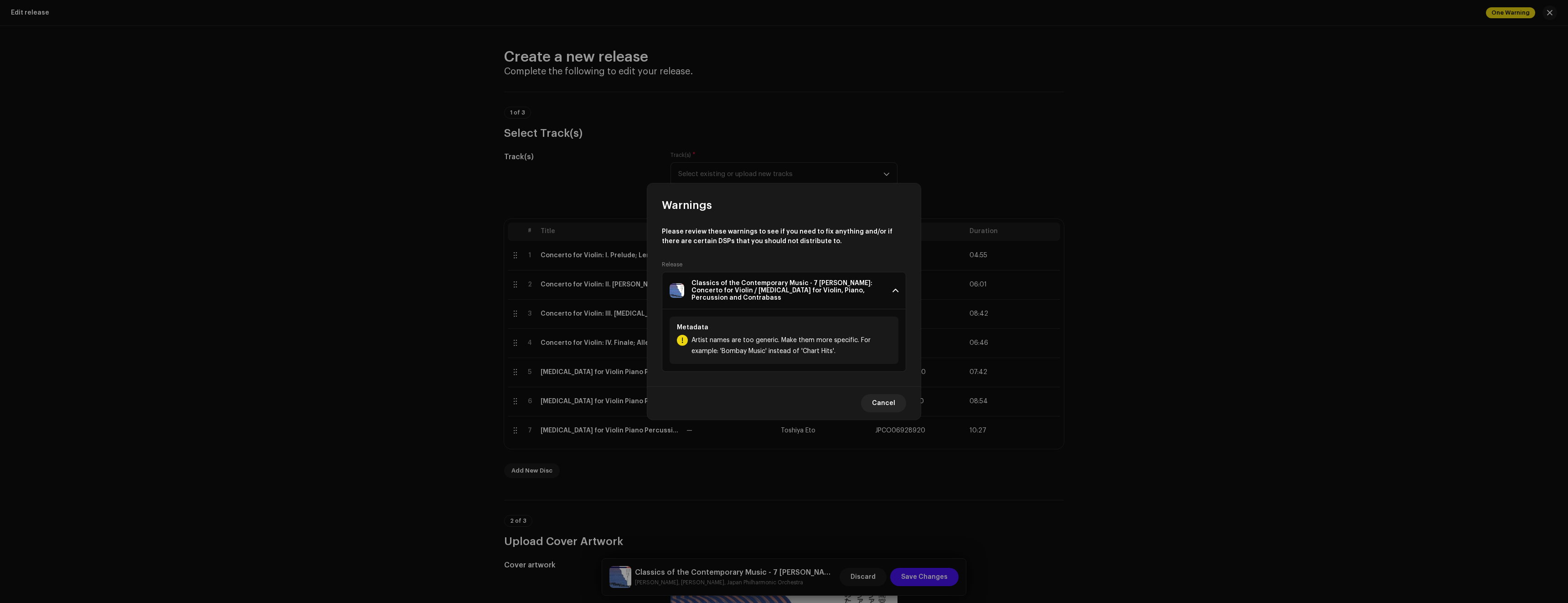
click at [811, 282] on div "Classics of the Contemporary Music - 7 [PERSON_NAME]: Concerto for Violin / [ME…" at bounding box center [788, 291] width 194 height 22
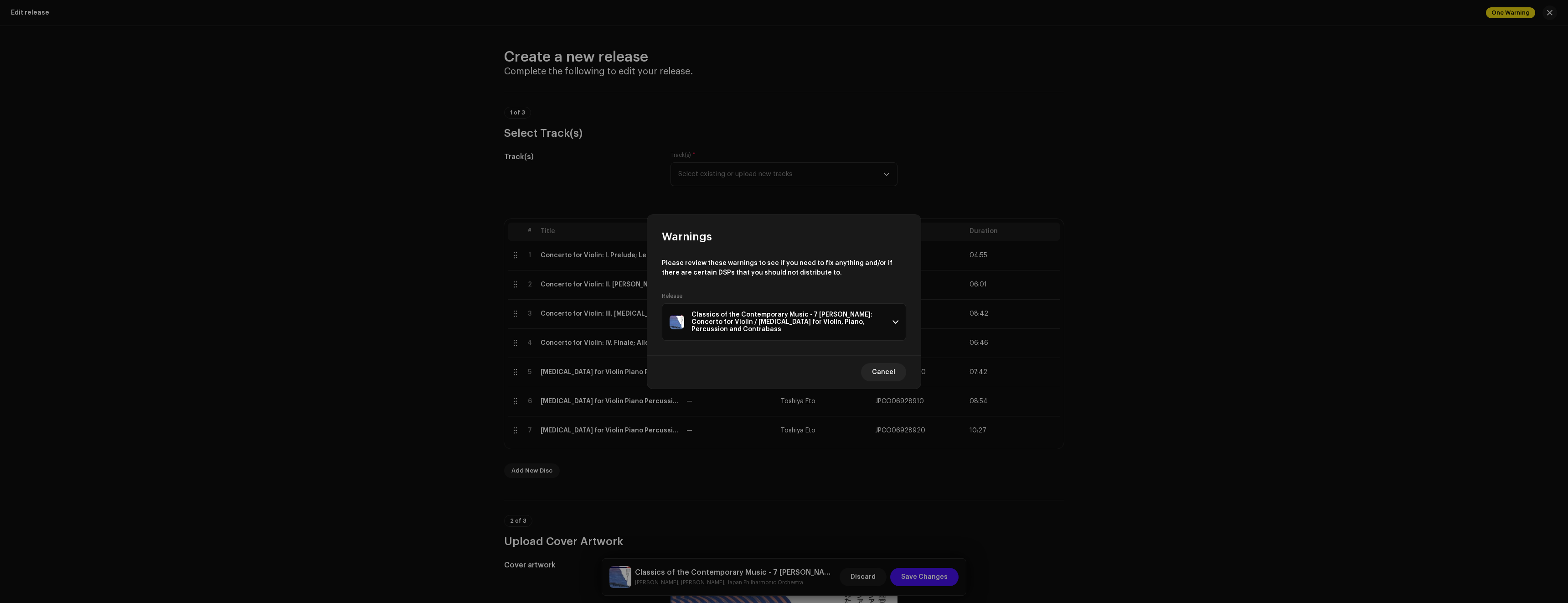
click at [702, 324] on div "Classics of the Contemporary Music - 7 [PERSON_NAME]: Concerto for Violin / [ME…" at bounding box center [788, 322] width 194 height 22
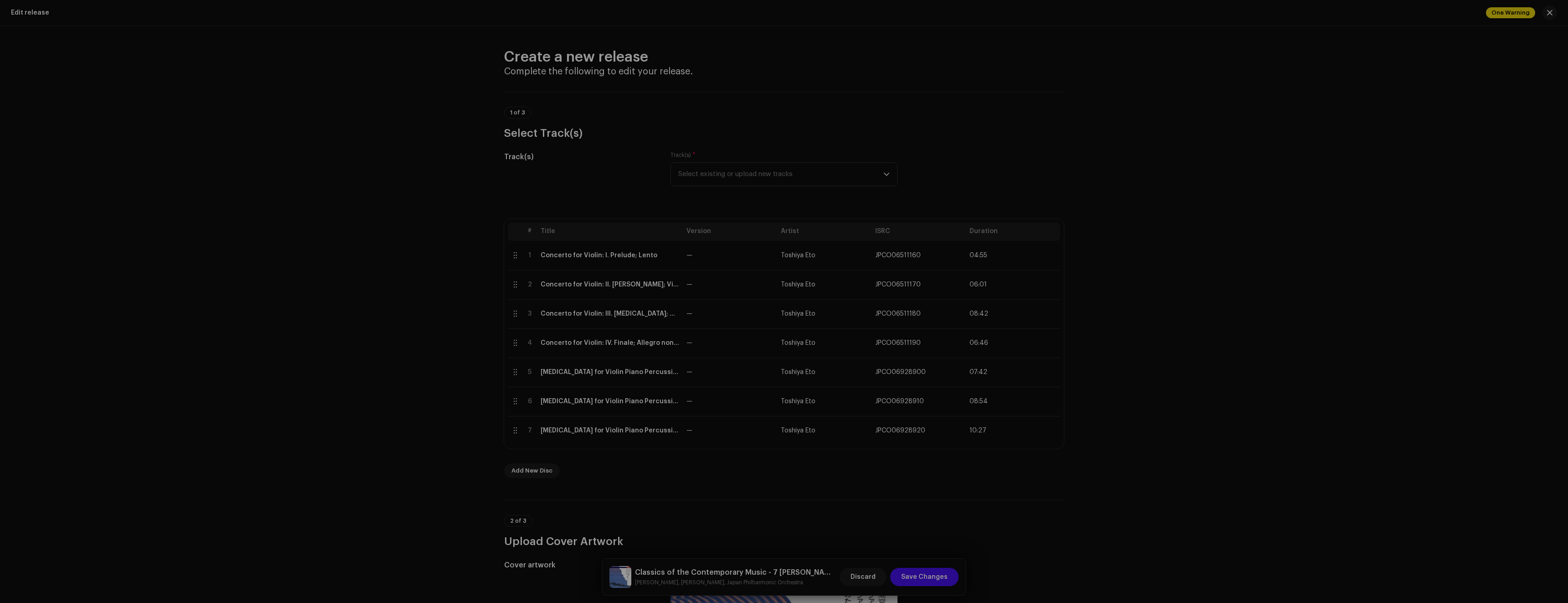
click at [978, 103] on div "Warnings Please review these warnings to see if you need to fix anything and/or…" at bounding box center [784, 301] width 1568 height 603
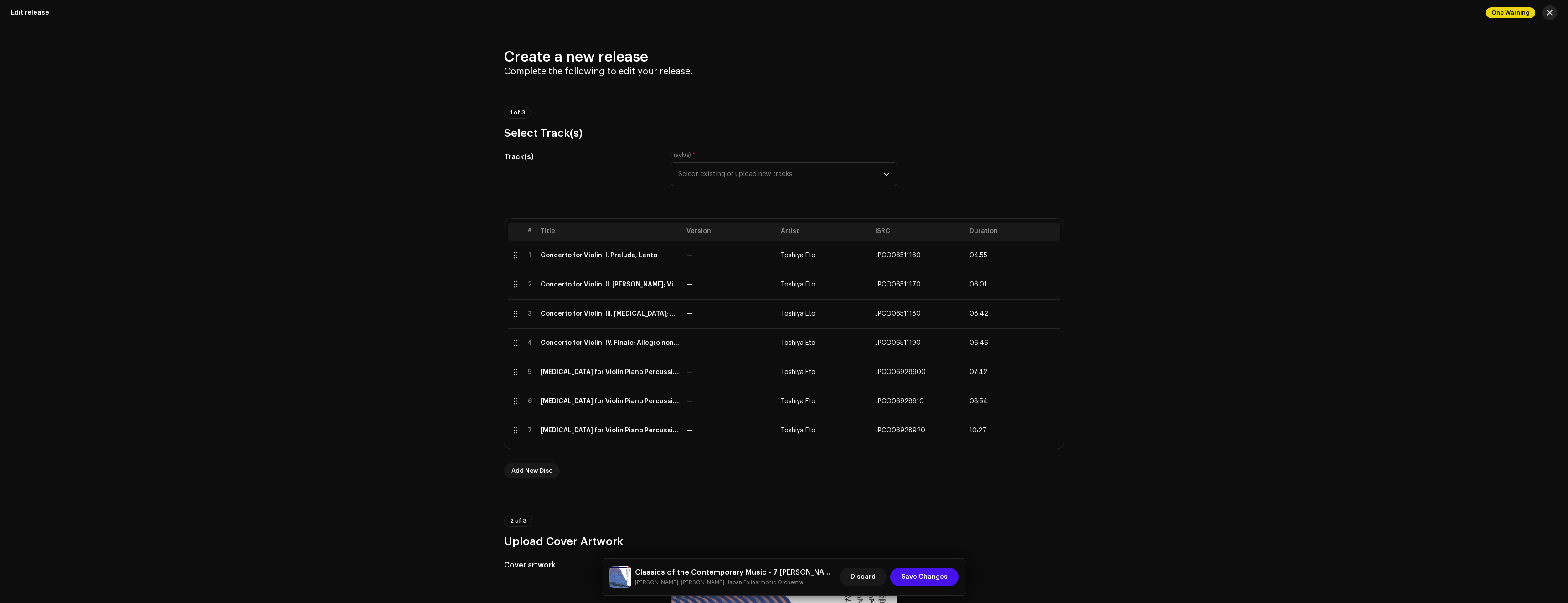
click at [1552, 17] on button "button" at bounding box center [1549, 13] width 15 height 15
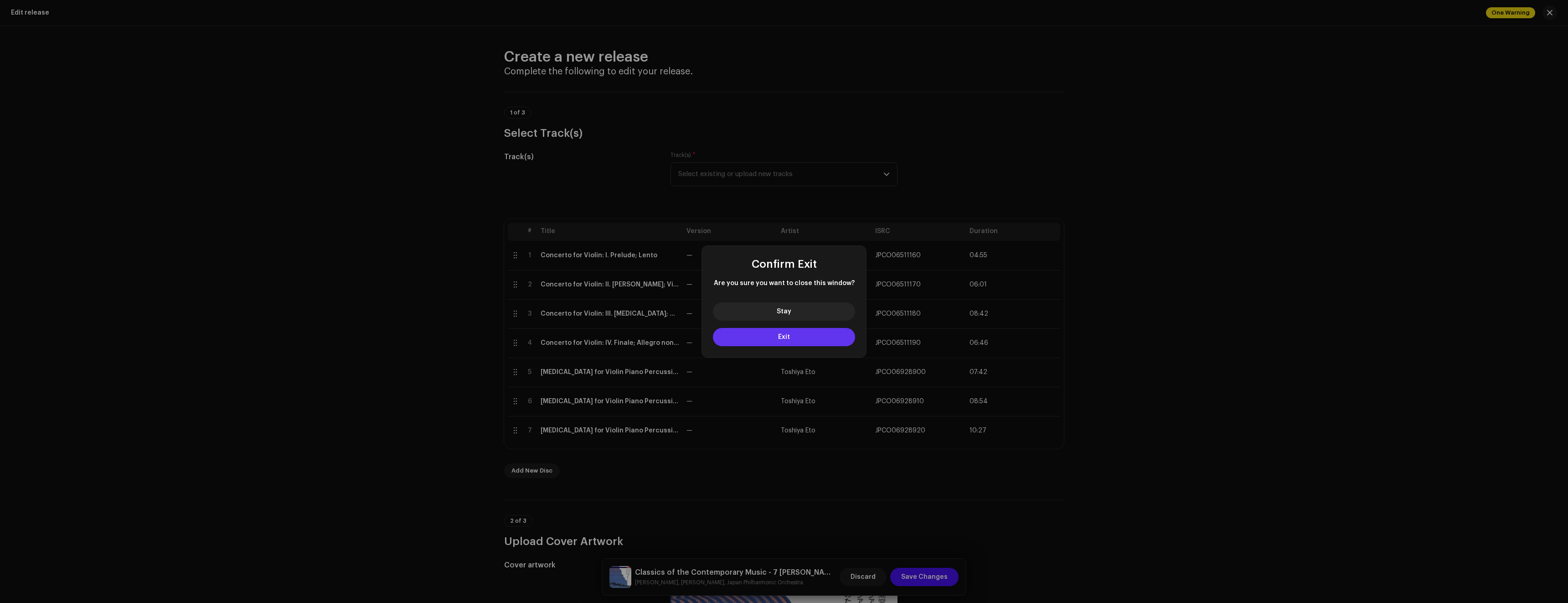
click at [796, 340] on button "Exit" at bounding box center [784, 337] width 143 height 19
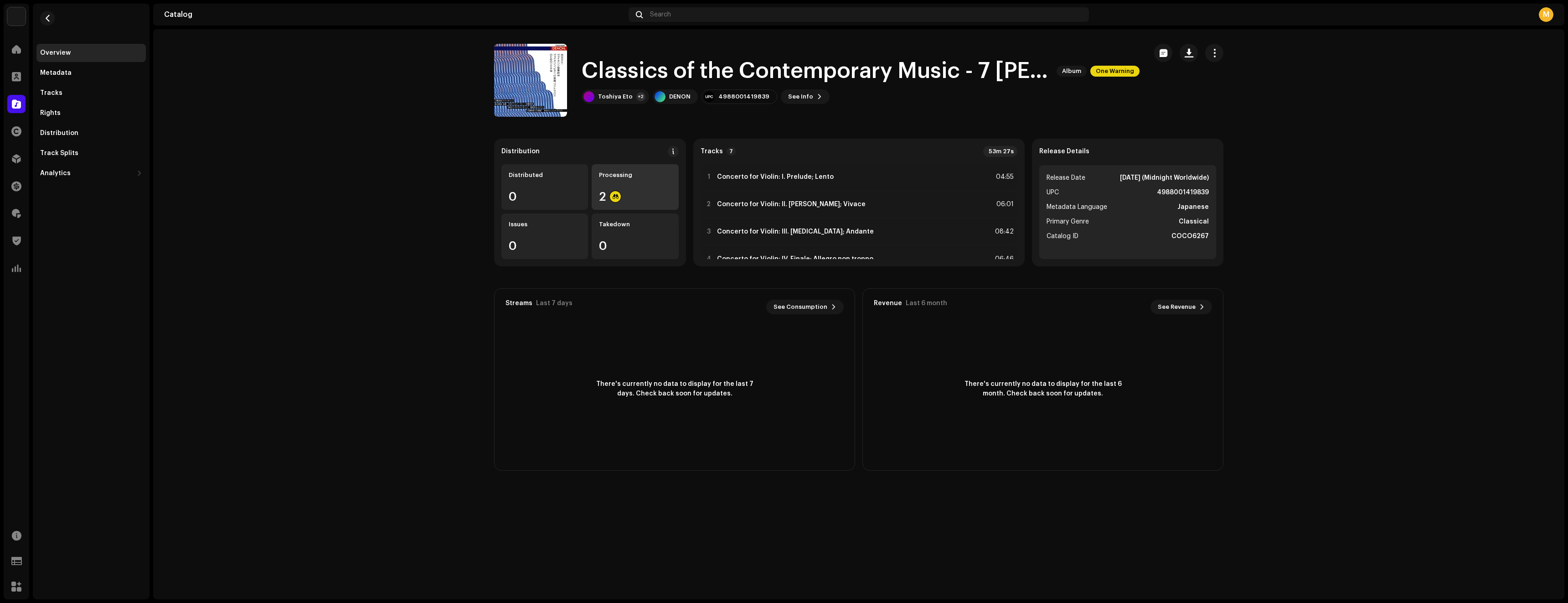
click at [659, 185] on div "Processing 2" at bounding box center [635, 186] width 87 height 45
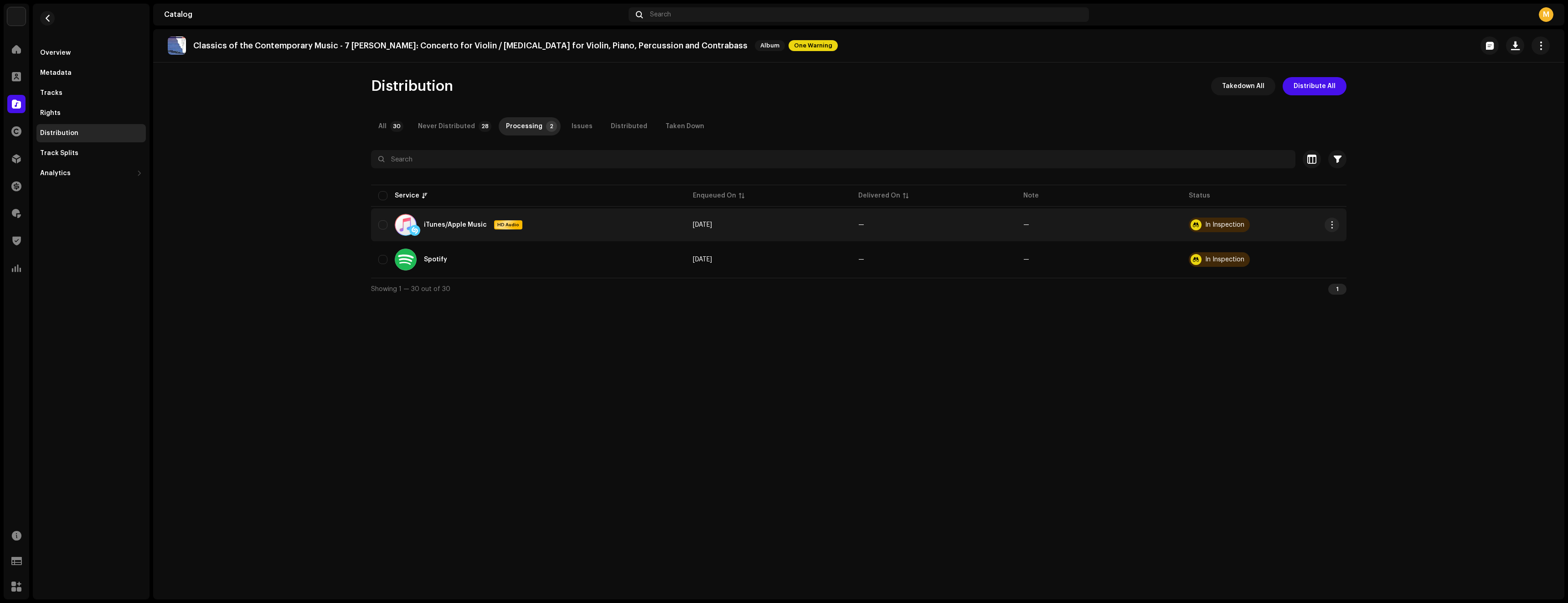
click at [754, 226] on td "[DATE]" at bounding box center [768, 224] width 165 height 32
click at [548, 221] on div "iTunes/Apple Music HD Audio" at bounding box center [528, 225] width 300 height 22
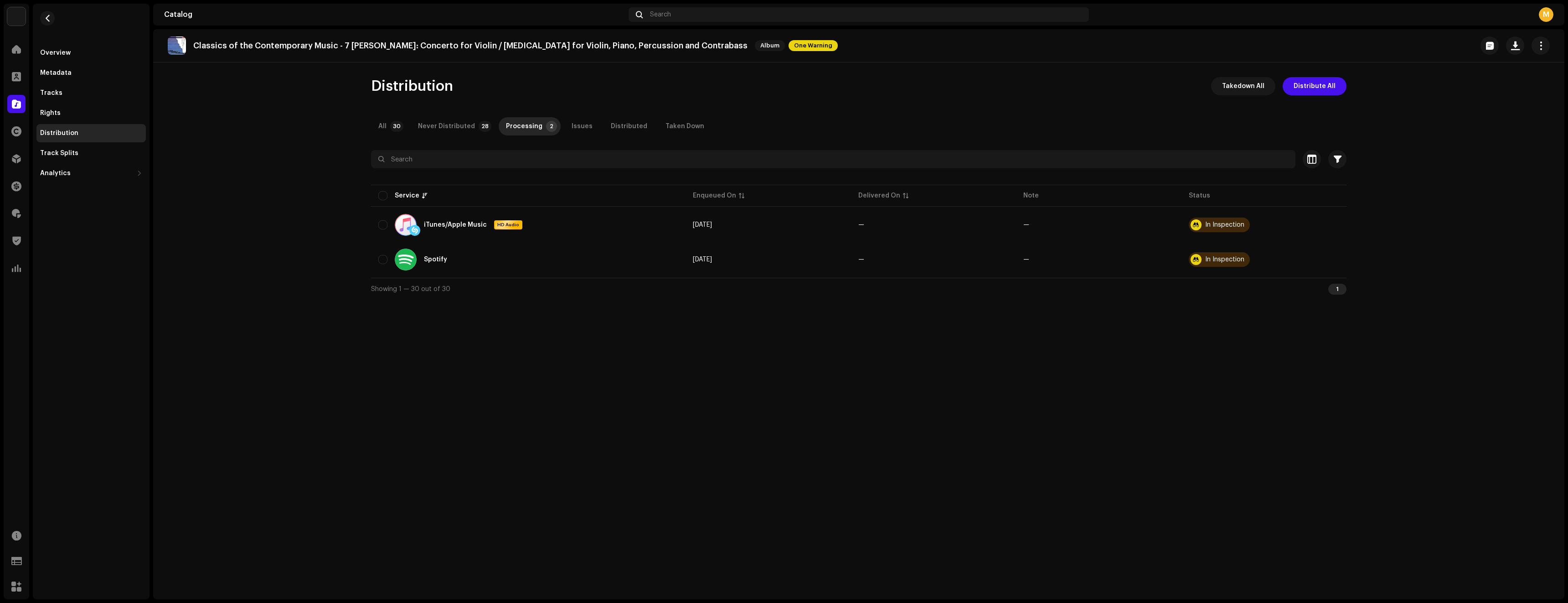
click at [19, 19] on img at bounding box center [17, 17] width 19 height 19
click at [22, 78] on div at bounding box center [17, 77] width 19 height 19
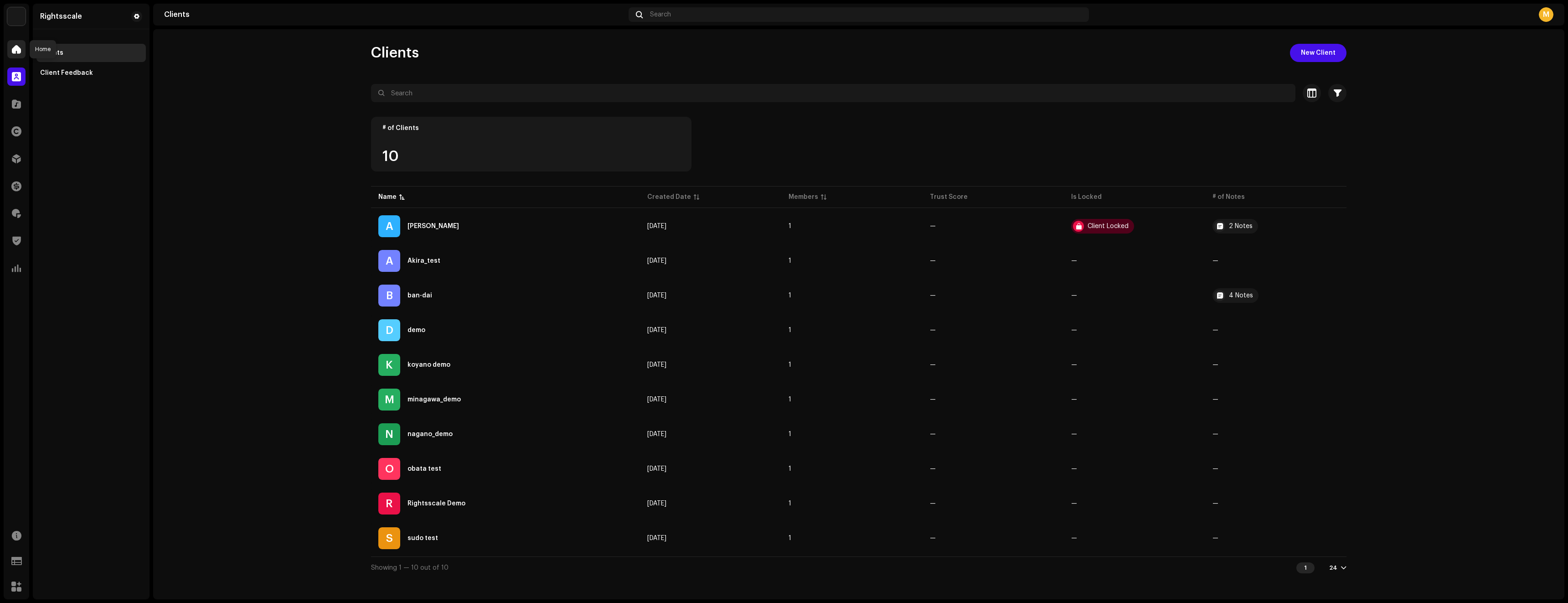
click at [19, 53] on span at bounding box center [17, 49] width 9 height 7
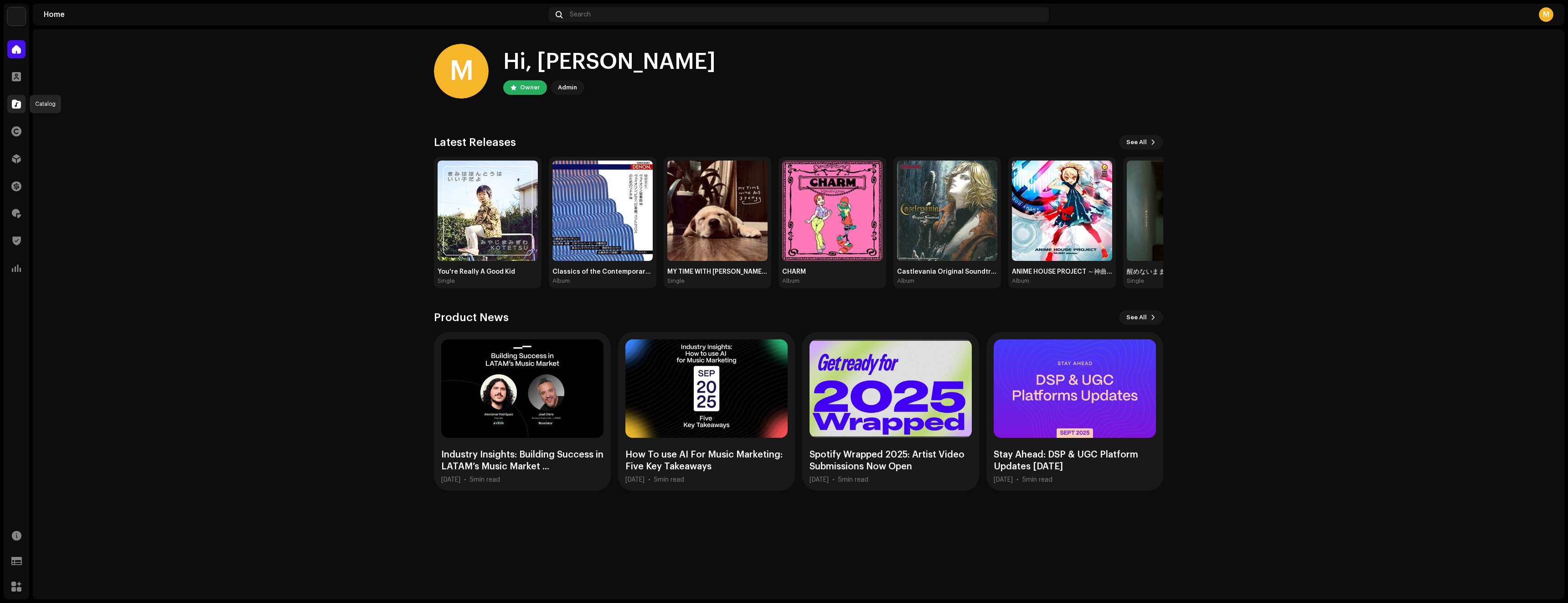
click at [16, 109] on div at bounding box center [17, 104] width 19 height 19
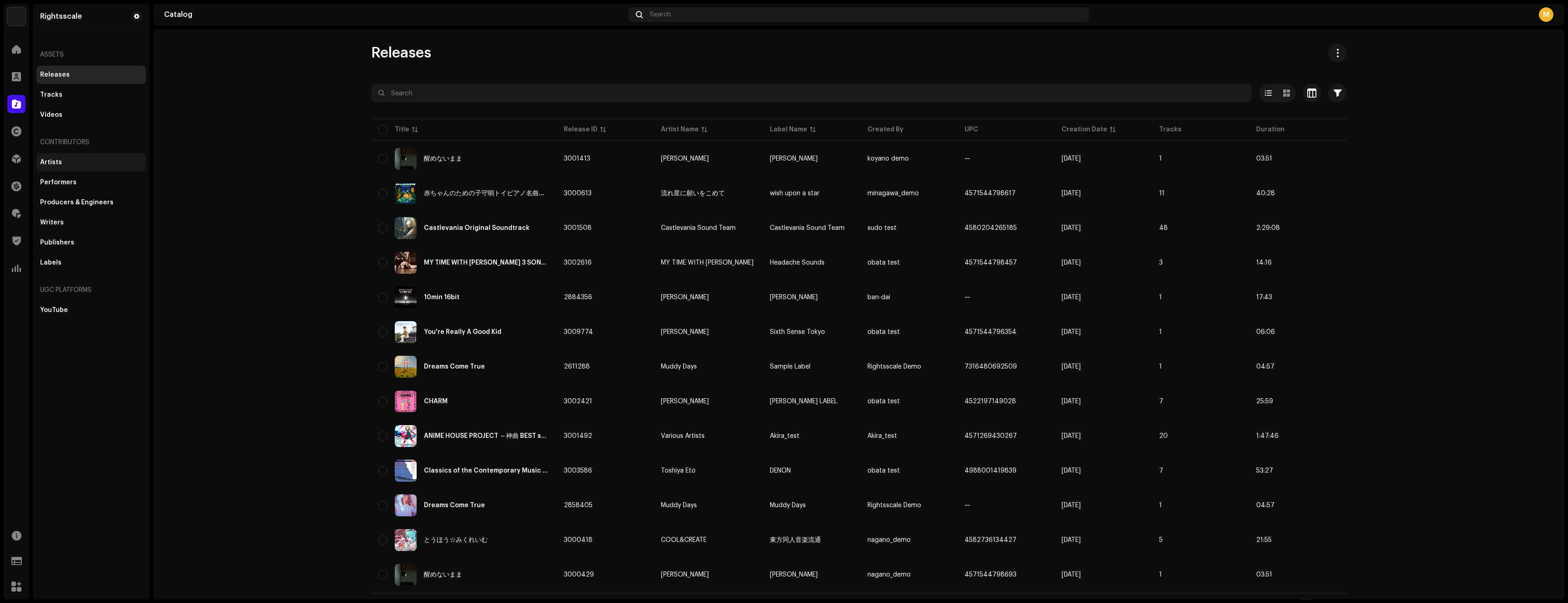
click at [69, 165] on div "Artists" at bounding box center [91, 162] width 102 height 7
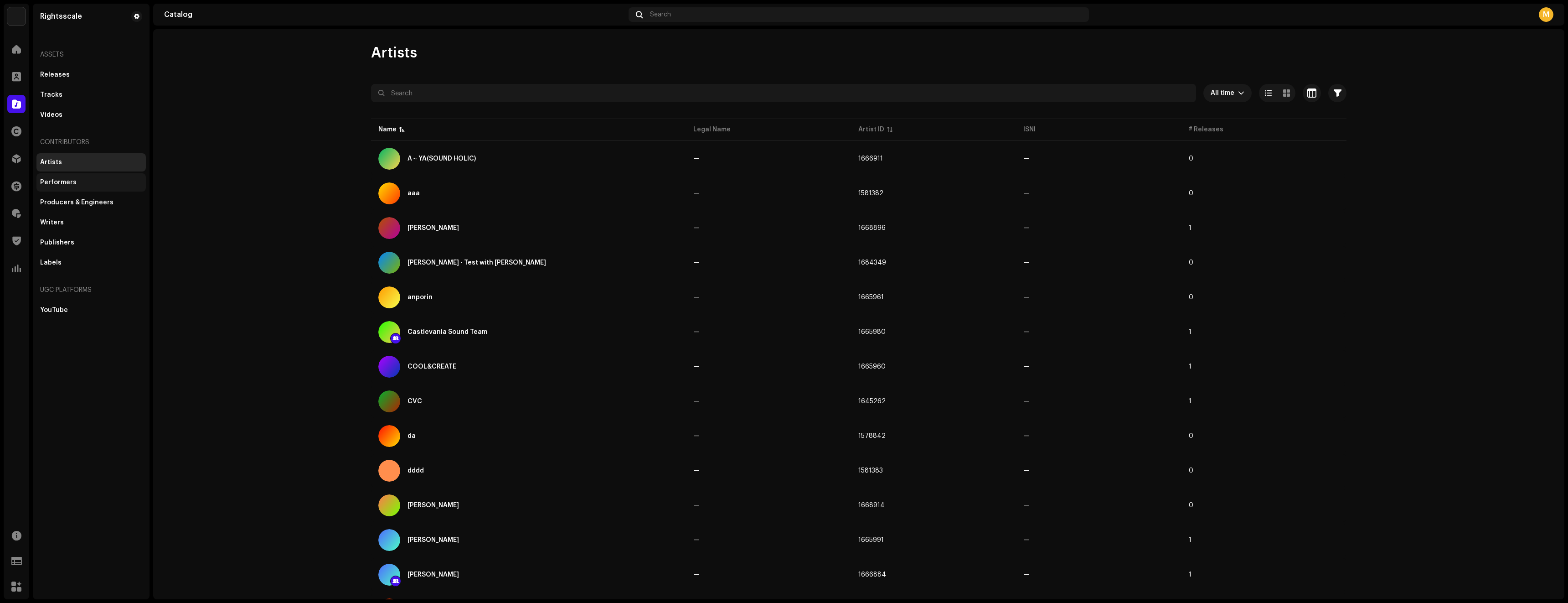
click at [82, 187] on div "Performers" at bounding box center [91, 182] width 109 height 19
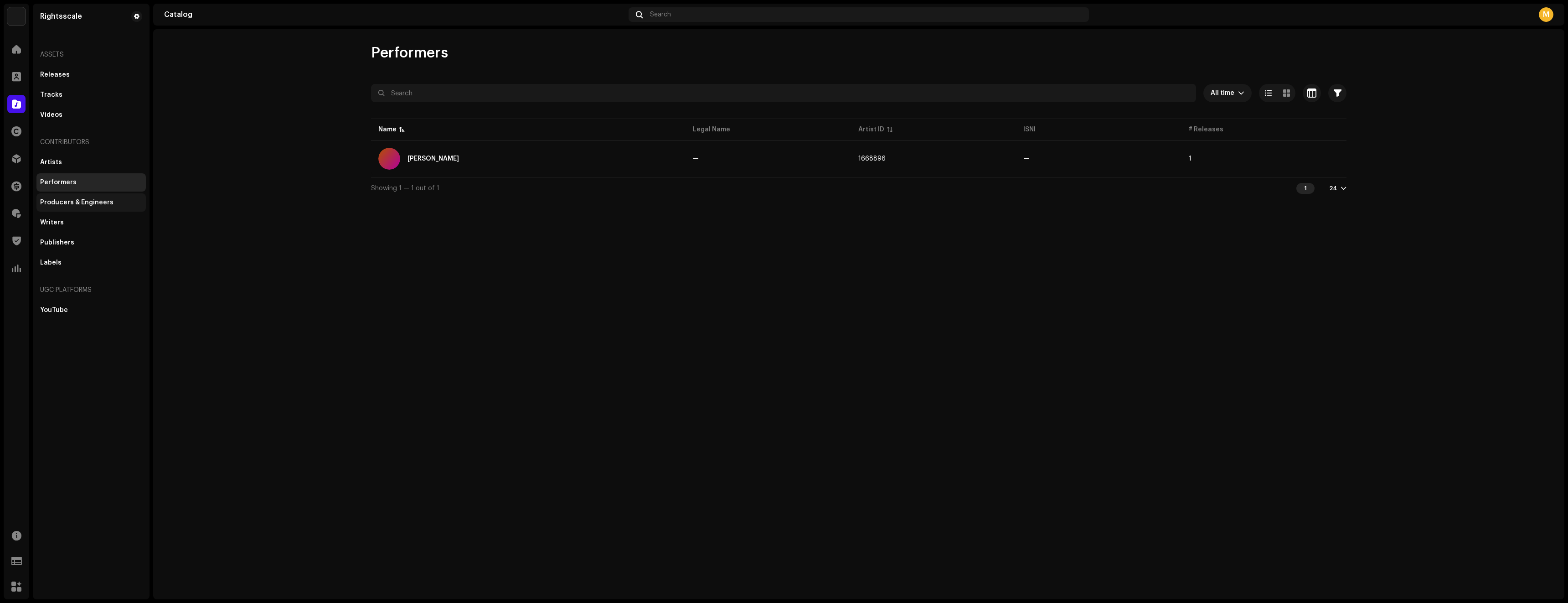
click at [82, 207] on div "Producers & Engineers" at bounding box center [91, 203] width 109 height 19
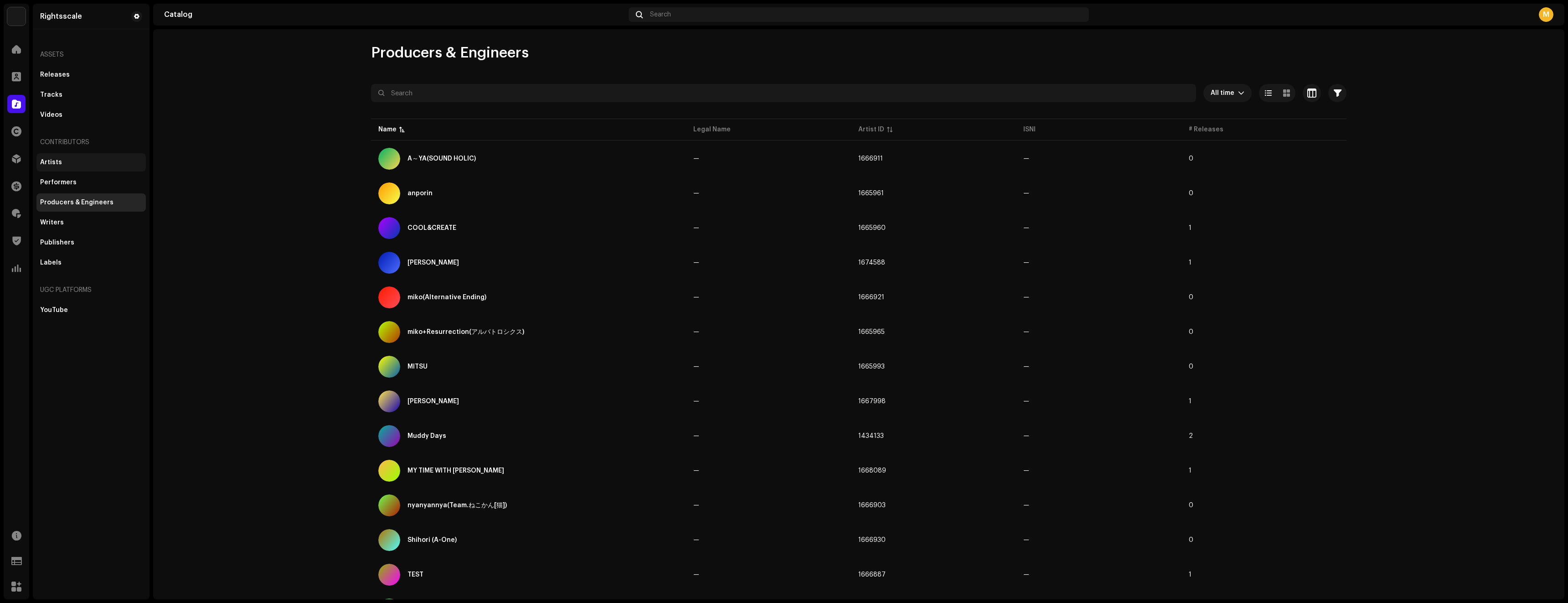
click at [114, 167] on div "Artists" at bounding box center [91, 162] width 109 height 19
